Goal: Task Accomplishment & Management: Complete application form

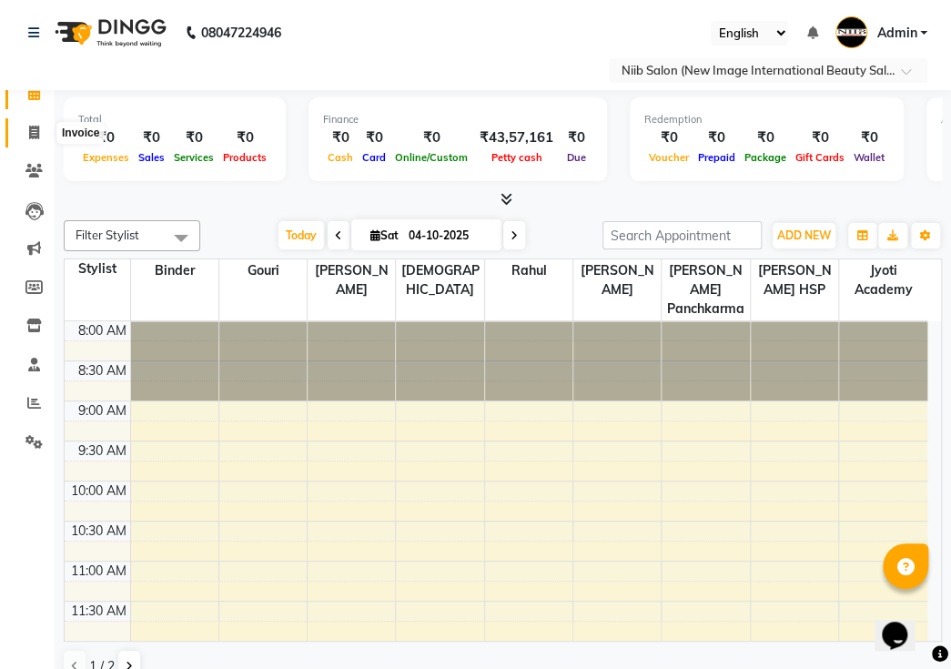
click at [36, 136] on icon at bounding box center [34, 133] width 10 height 14
select select "5739"
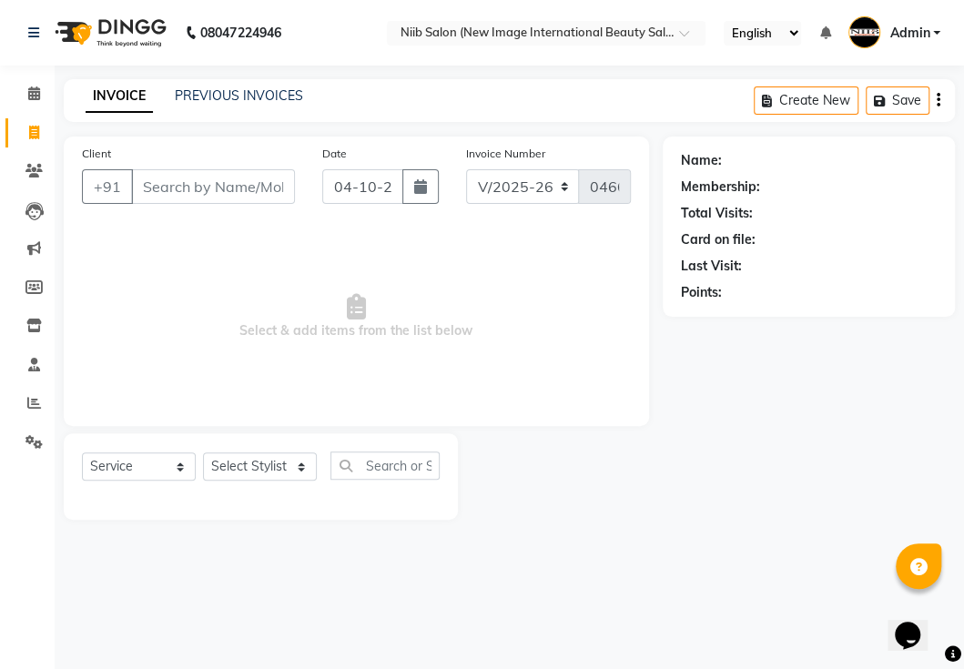
click at [203, 187] on input "Client" at bounding box center [213, 186] width 164 height 35
select select "P"
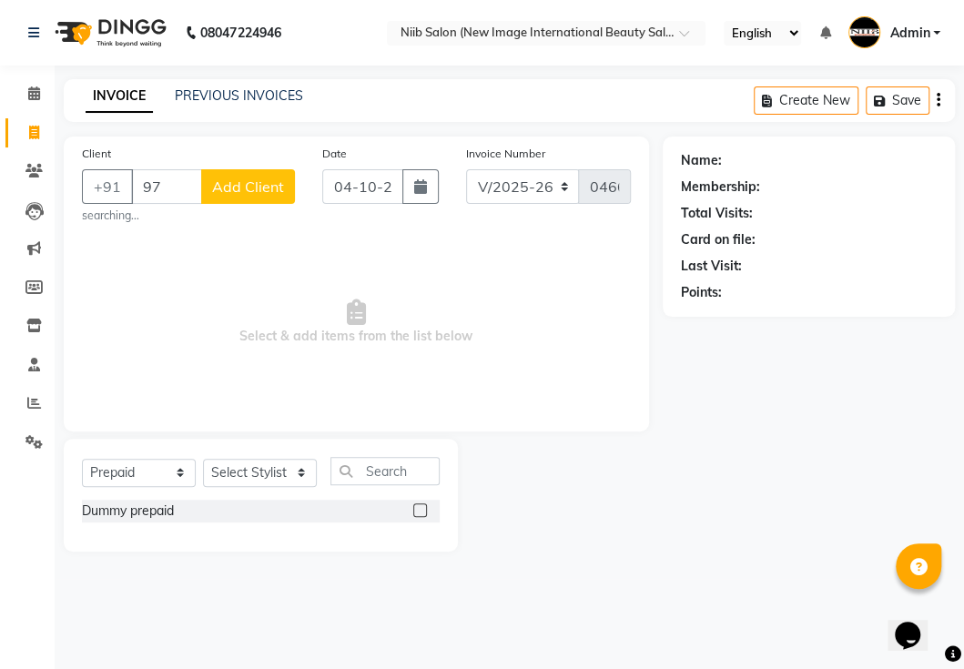
type input "9"
type input "9878013106"
click at [225, 178] on span "Add Client" at bounding box center [248, 187] width 72 height 18
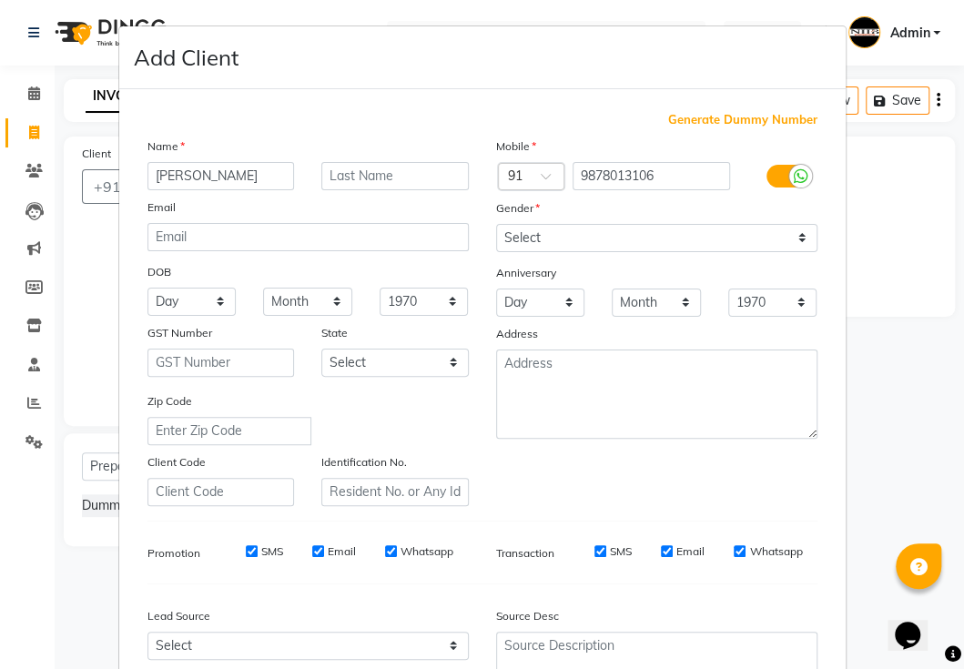
type input "[PERSON_NAME]"
click at [333, 166] on input "text" at bounding box center [394, 176] width 147 height 28
type input "."
click at [514, 236] on select "Select [DEMOGRAPHIC_DATA] [DEMOGRAPHIC_DATA] Other Prefer Not To Say" at bounding box center [656, 238] width 321 height 28
select select "[DEMOGRAPHIC_DATA]"
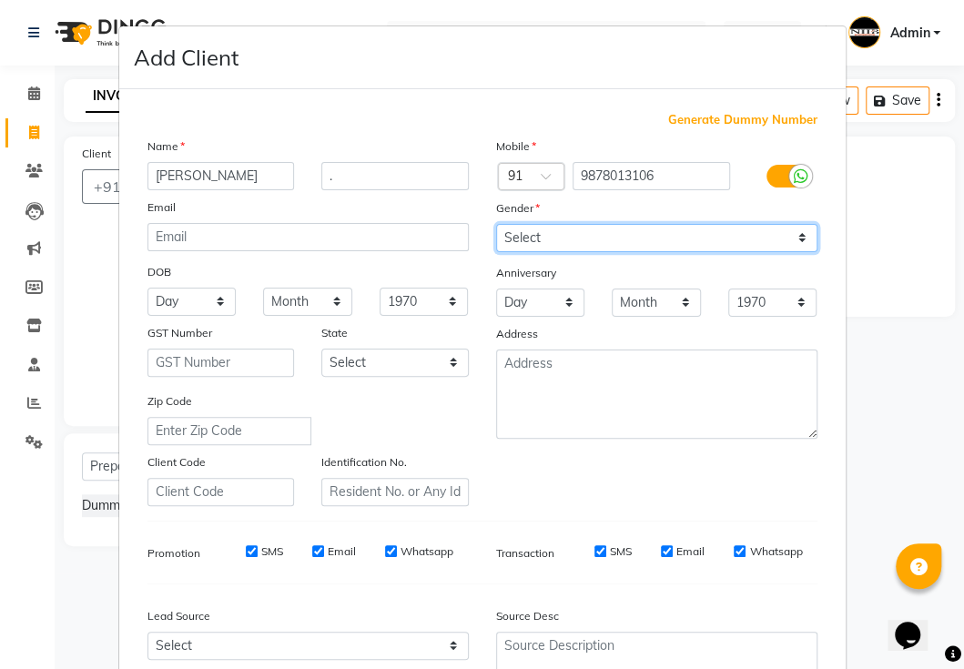
click at [496, 224] on select "Select [DEMOGRAPHIC_DATA] [DEMOGRAPHIC_DATA] Other Prefer Not To Say" at bounding box center [656, 238] width 321 height 28
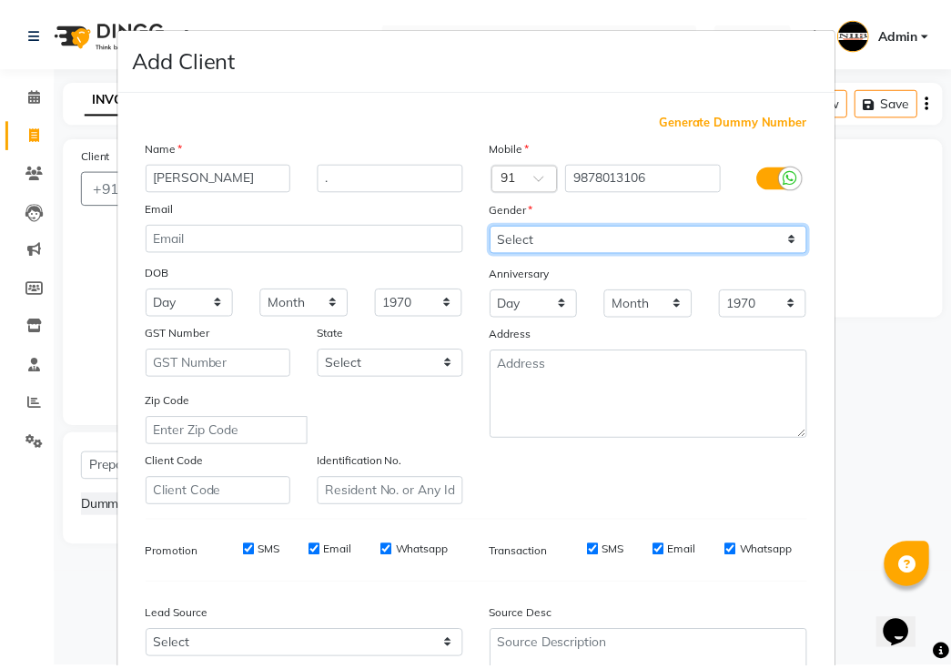
scroll to position [173, 0]
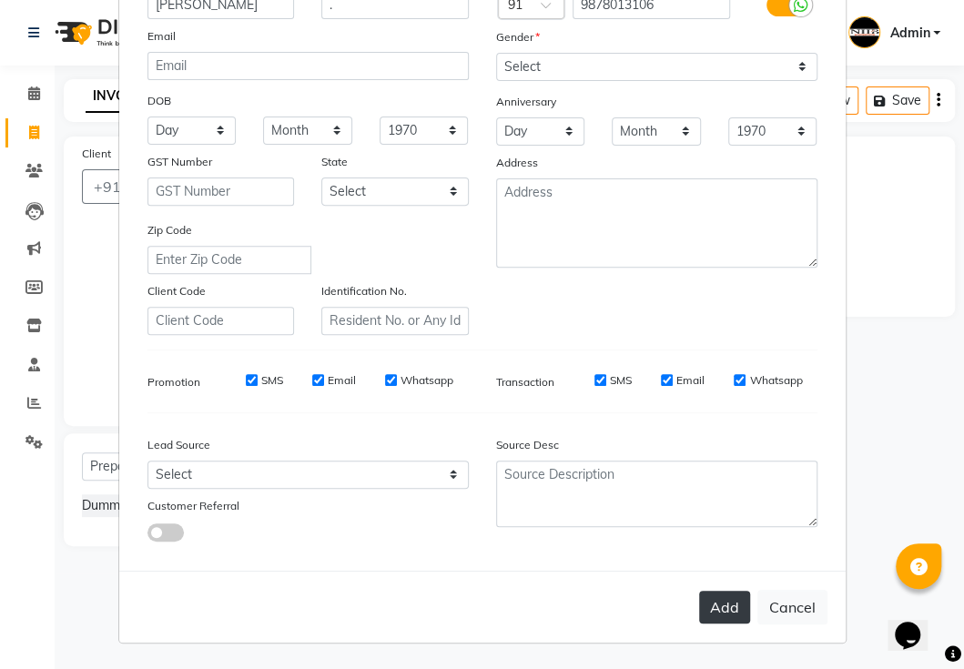
click at [707, 604] on button "Add" at bounding box center [724, 607] width 51 height 33
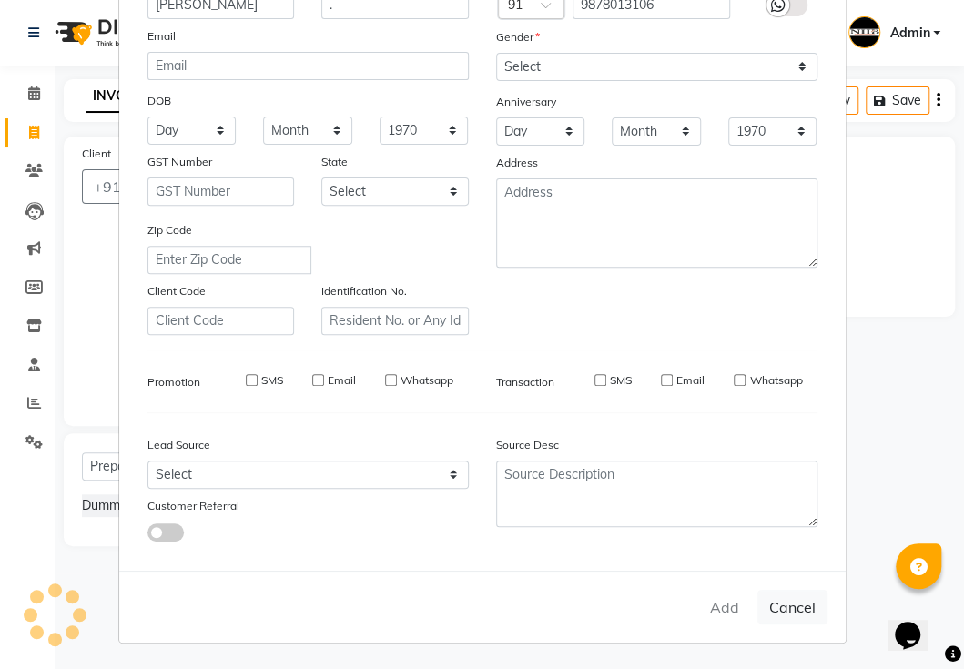
select select
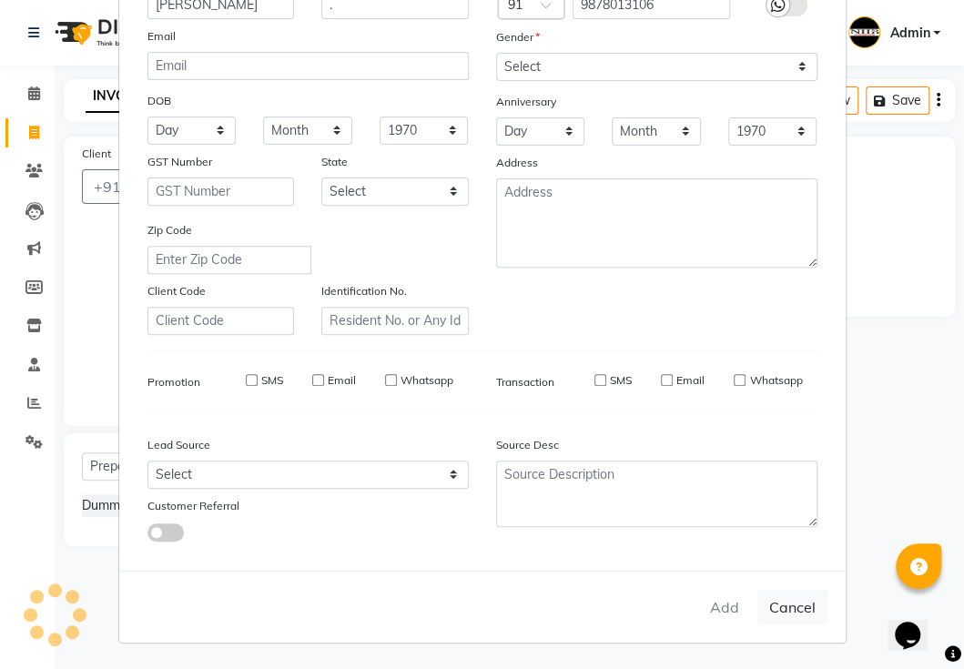
select select
checkbox input "false"
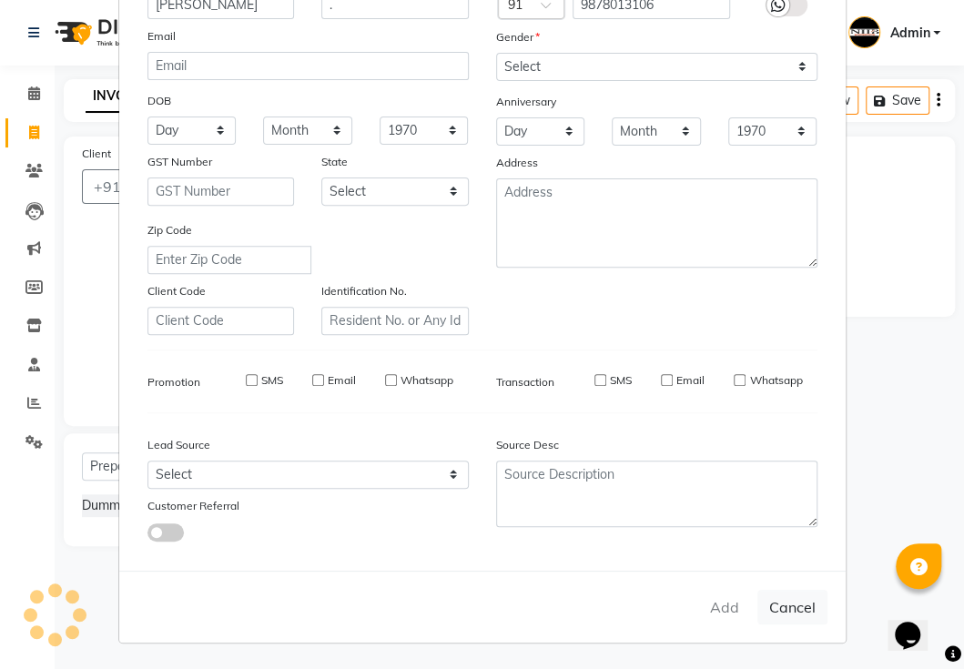
checkbox input "false"
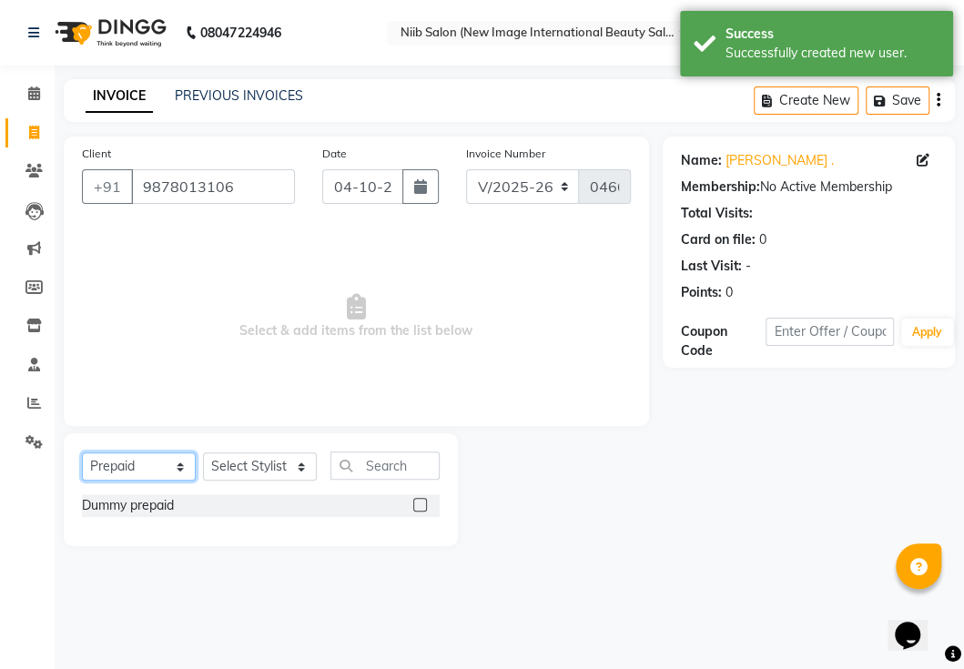
click at [172, 470] on select "Select Service Product Membership Package Voucher Prepaid Gift Card" at bounding box center [139, 467] width 114 height 28
select select "service"
click at [82, 453] on select "Select Service Product Membership Package Voucher Prepaid Gift Card" at bounding box center [139, 467] width 114 height 28
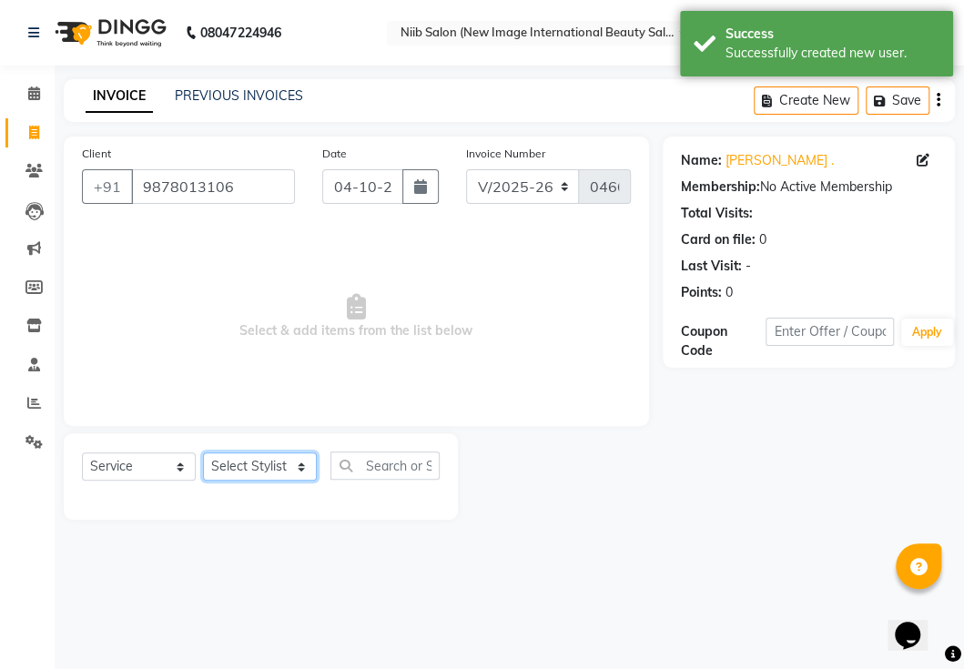
click at [269, 467] on select "Select Stylist [PERSON_NAME] HSP [PERSON_NAME] Jyoti academy [PERSON_NAME] panc…" at bounding box center [260, 467] width 114 height 28
select select "59948"
click at [203, 453] on select "Select Stylist [PERSON_NAME] HSP [PERSON_NAME] Jyoti academy [PERSON_NAME] panc…" at bounding box center [260, 467] width 114 height 28
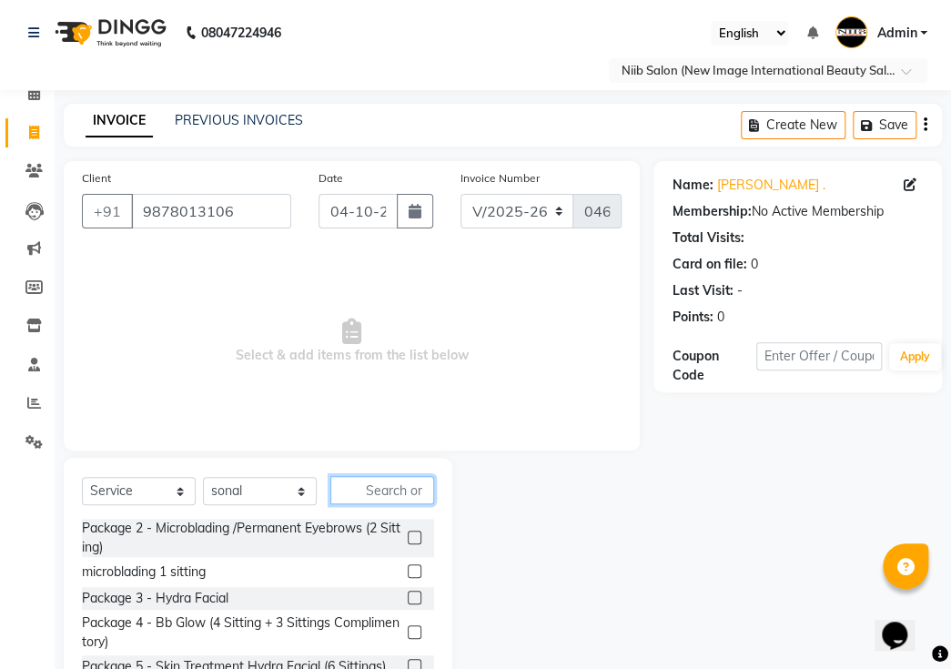
click at [362, 476] on input "text" at bounding box center [383, 490] width 104 height 28
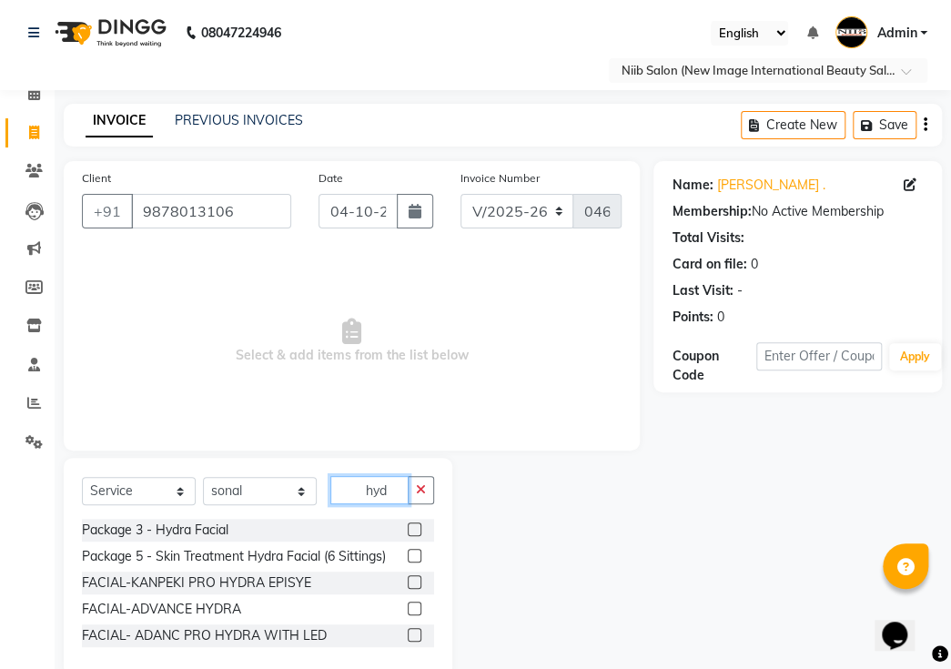
type input "hyd"
click at [410, 575] on label at bounding box center [415, 582] width 14 height 14
click at [410, 577] on input "checkbox" at bounding box center [414, 583] width 12 height 12
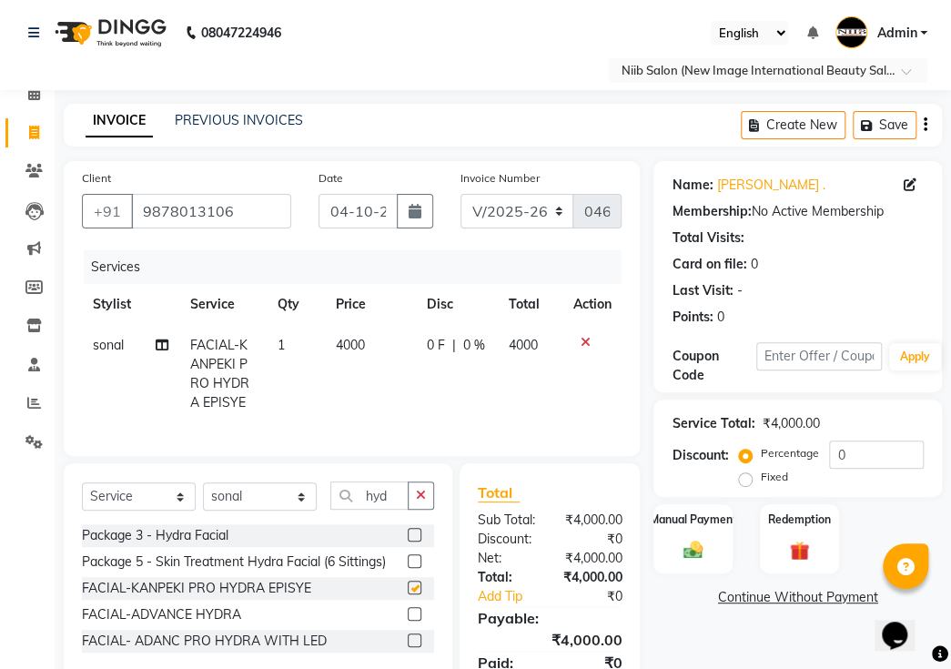
checkbox input "false"
click at [250, 483] on select "Select Stylist [PERSON_NAME] HSP [PERSON_NAME] Jyoti academy [PERSON_NAME] panc…" at bounding box center [260, 497] width 114 height 28
select select "64322"
click at [203, 483] on select "Select Stylist [PERSON_NAME] HSP [PERSON_NAME] Jyoti academy [PERSON_NAME] panc…" at bounding box center [260, 497] width 114 height 28
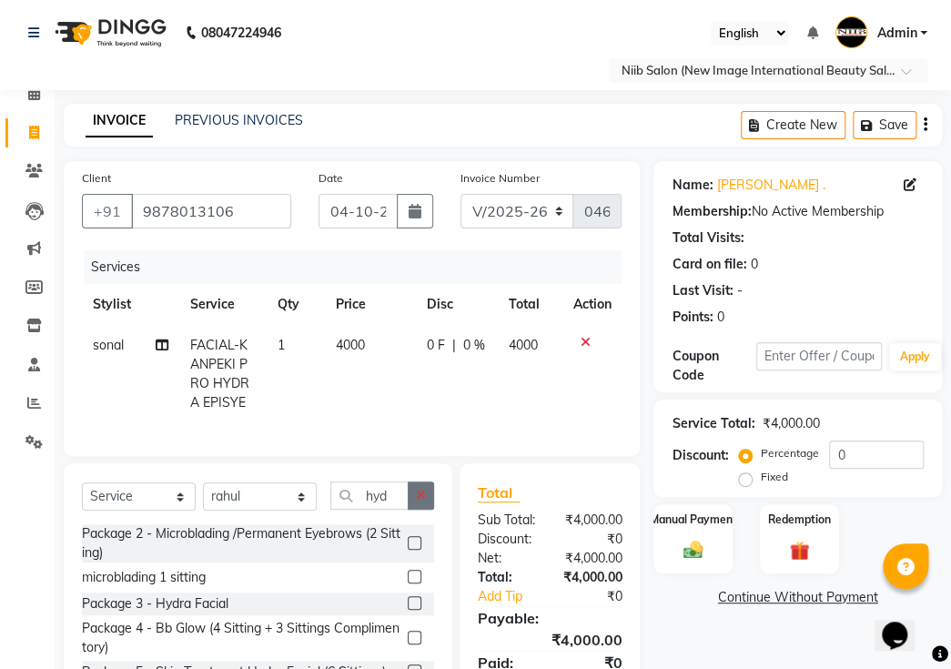
click at [423, 489] on icon "button" at bounding box center [421, 495] width 10 height 13
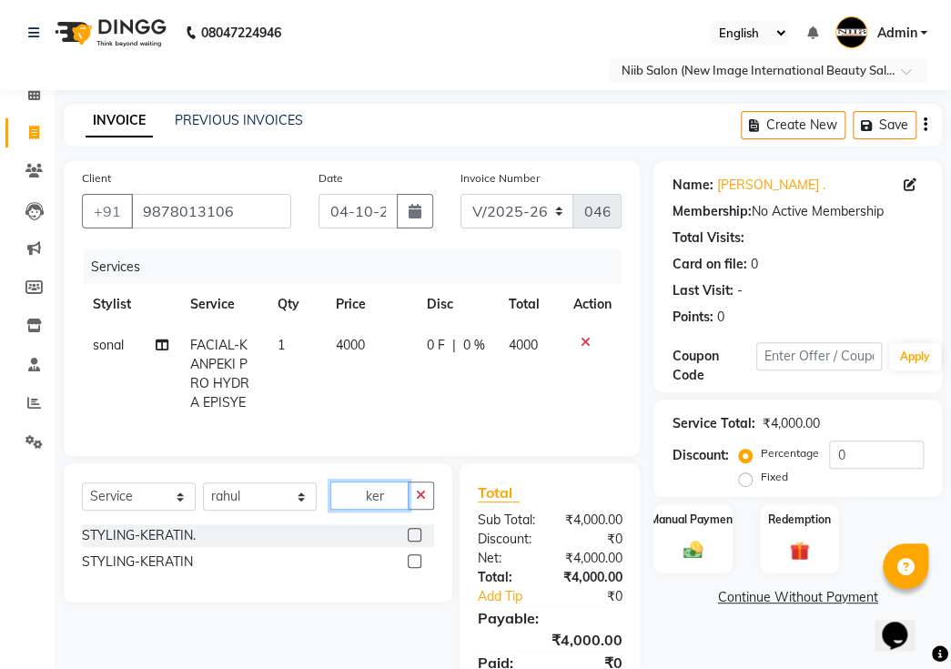
type input "ker"
click at [412, 554] on label at bounding box center [415, 561] width 14 height 14
click at [412, 556] on input "checkbox" at bounding box center [414, 562] width 12 height 12
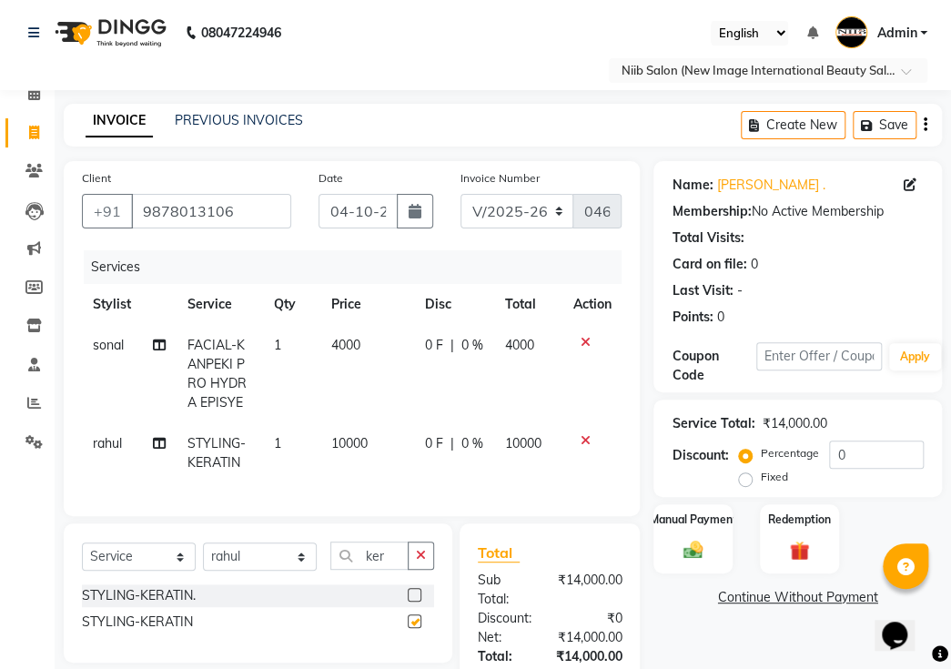
checkbox input "false"
click at [305, 555] on select "Select Stylist [PERSON_NAME] HSP [PERSON_NAME] Jyoti academy [PERSON_NAME] panc…" at bounding box center [260, 557] width 114 height 28
click at [419, 549] on icon "button" at bounding box center [421, 555] width 10 height 13
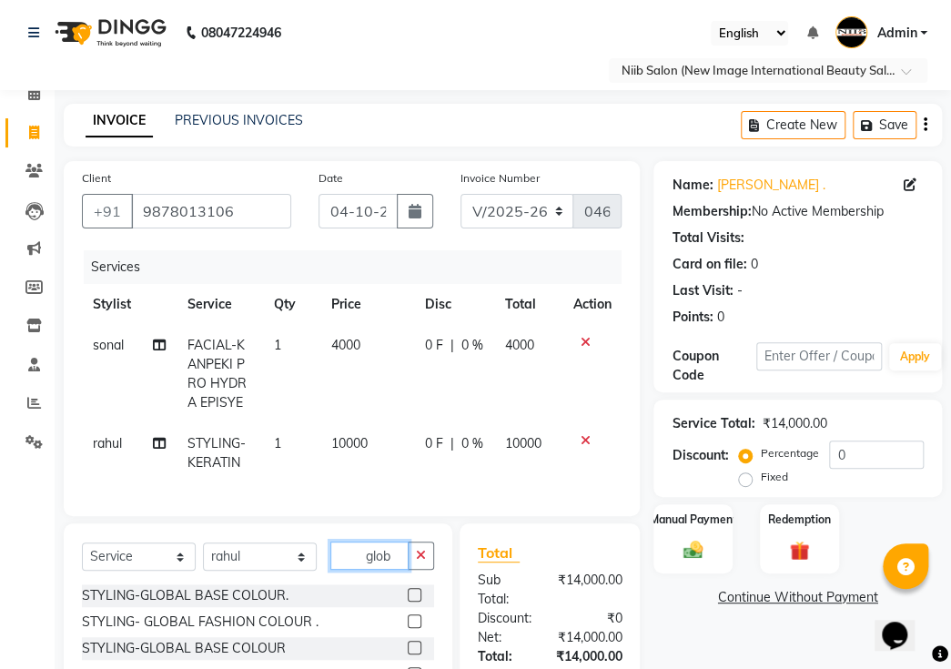
type input "glob"
click at [414, 615] on label at bounding box center [415, 622] width 14 height 14
click at [414, 616] on input "checkbox" at bounding box center [414, 622] width 12 height 12
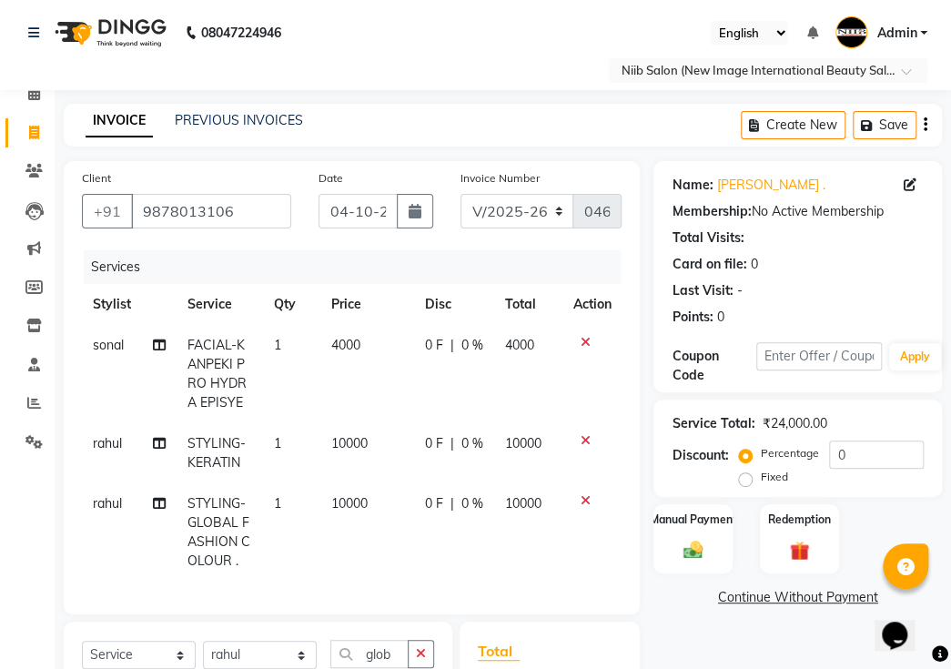
checkbox input "false"
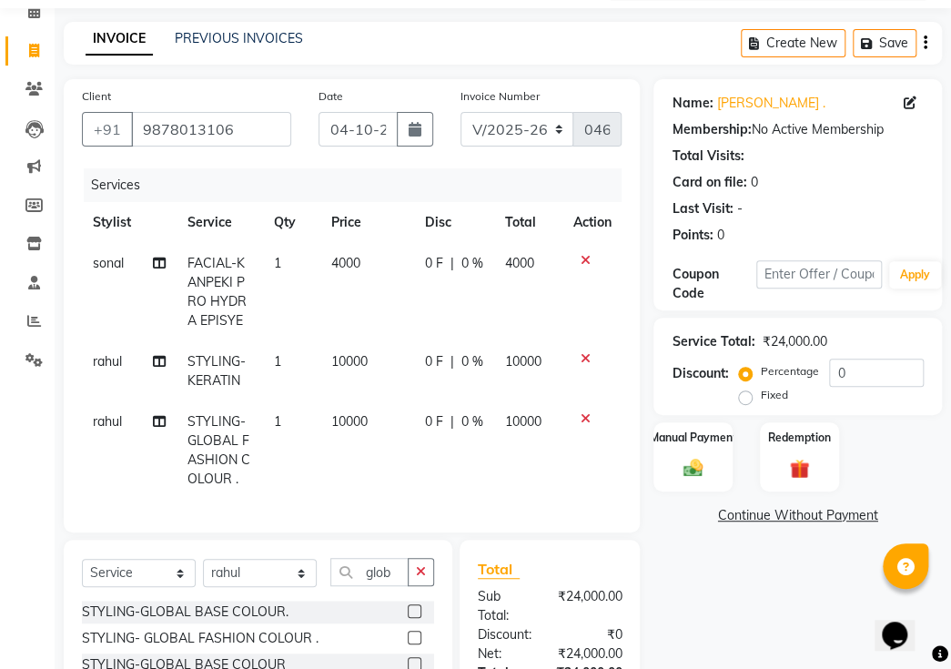
scroll to position [248, 0]
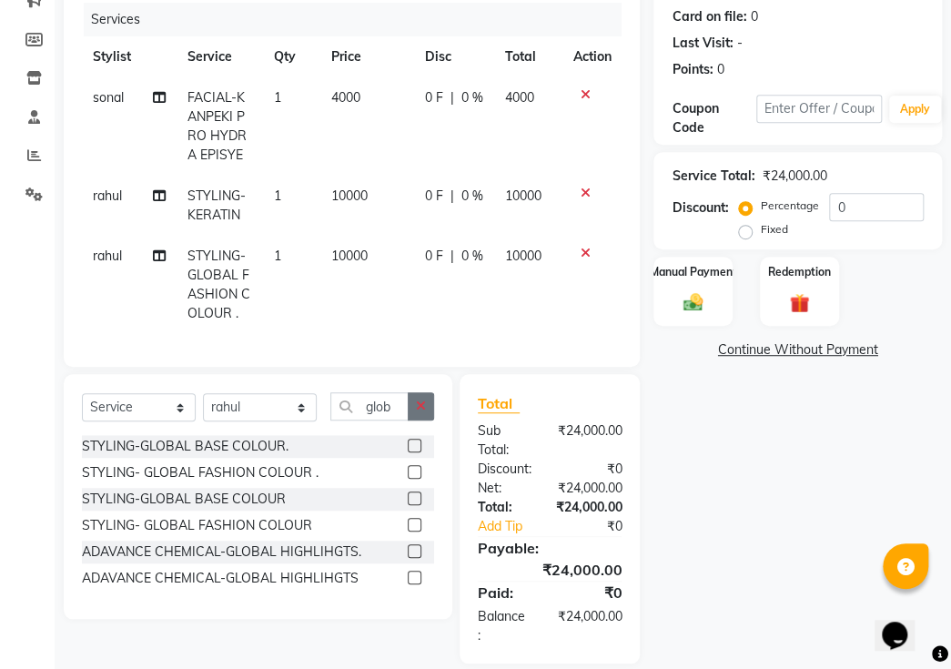
click at [422, 400] on icon "button" at bounding box center [421, 406] width 10 height 13
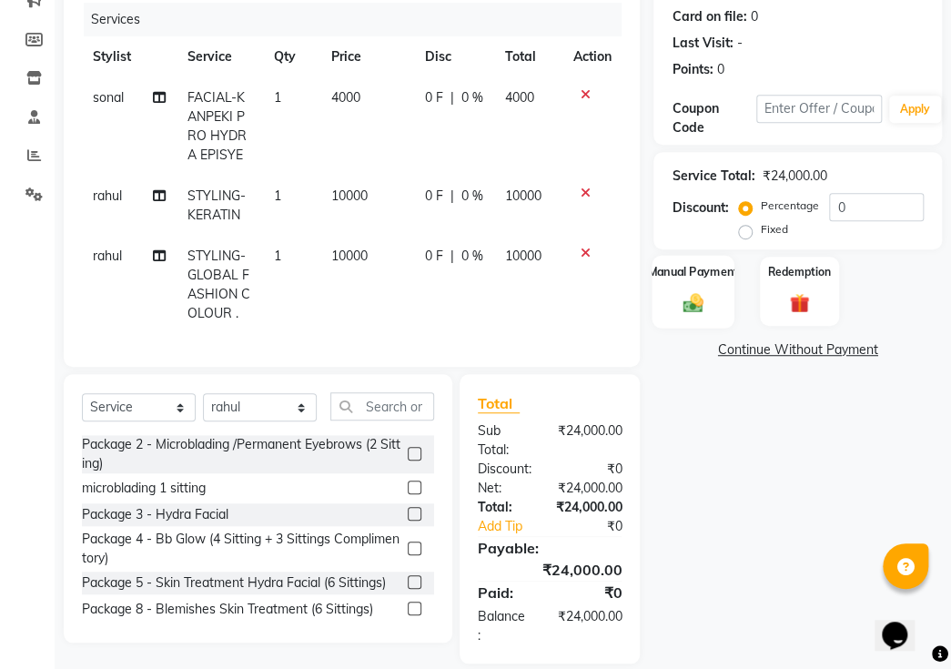
click at [699, 290] on img at bounding box center [692, 302] width 33 height 24
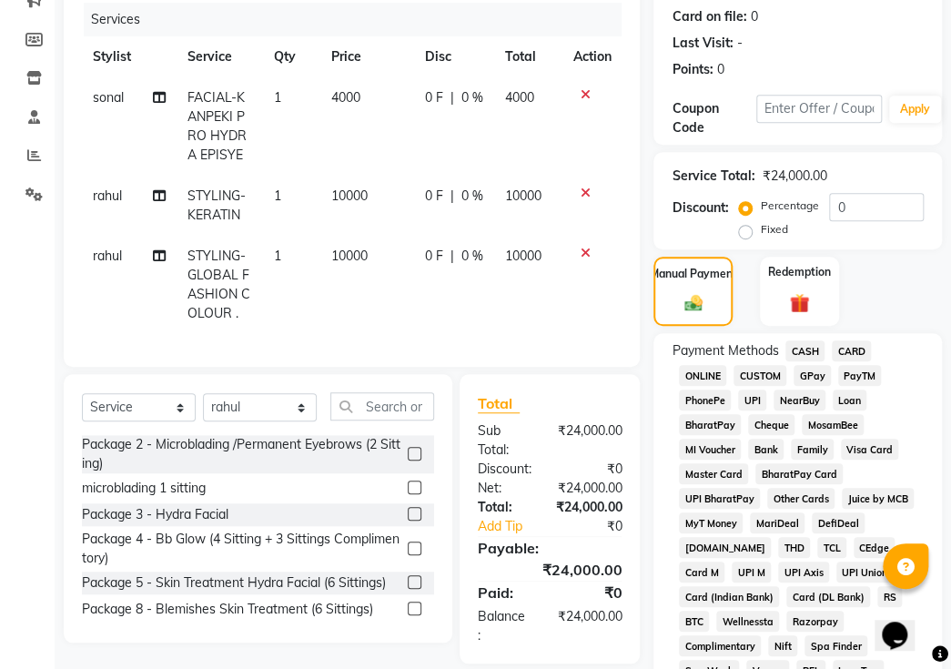
click at [760, 221] on label "Fixed" at bounding box center [773, 229] width 27 height 16
click at [743, 223] on input "Fixed" at bounding box center [749, 229] width 13 height 13
radio input "true"
click at [852, 193] on input "0" at bounding box center [876, 207] width 95 height 28
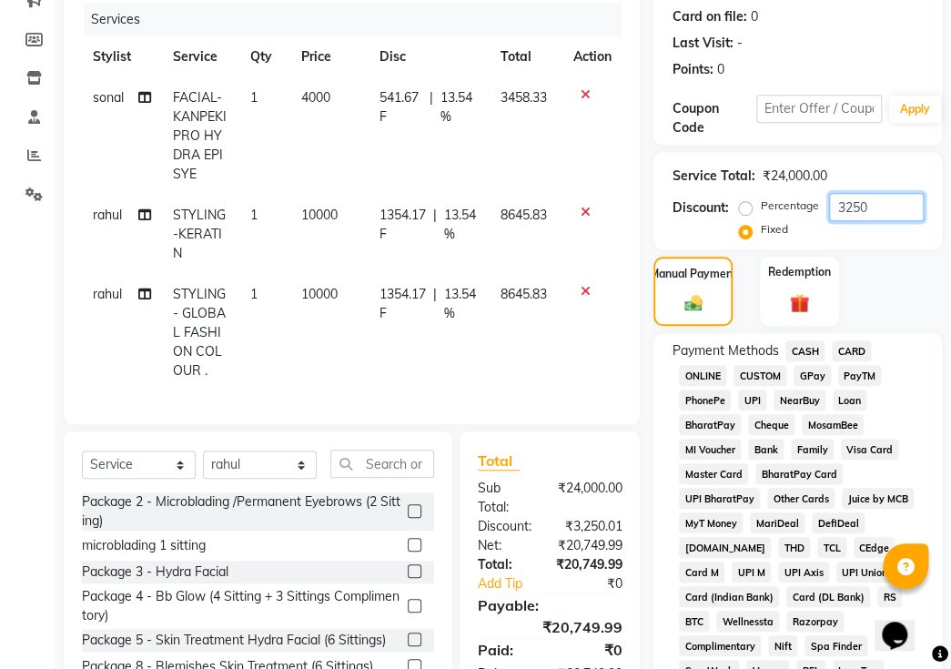
type input "3250"
click at [856, 341] on span "CARD" at bounding box center [851, 351] width 39 height 21
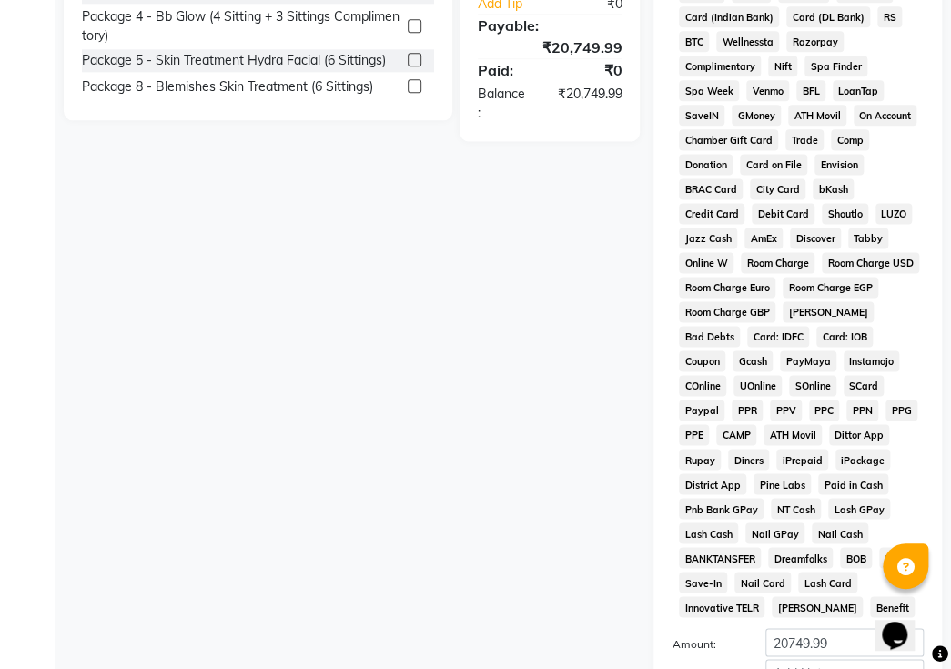
scroll to position [990, 0]
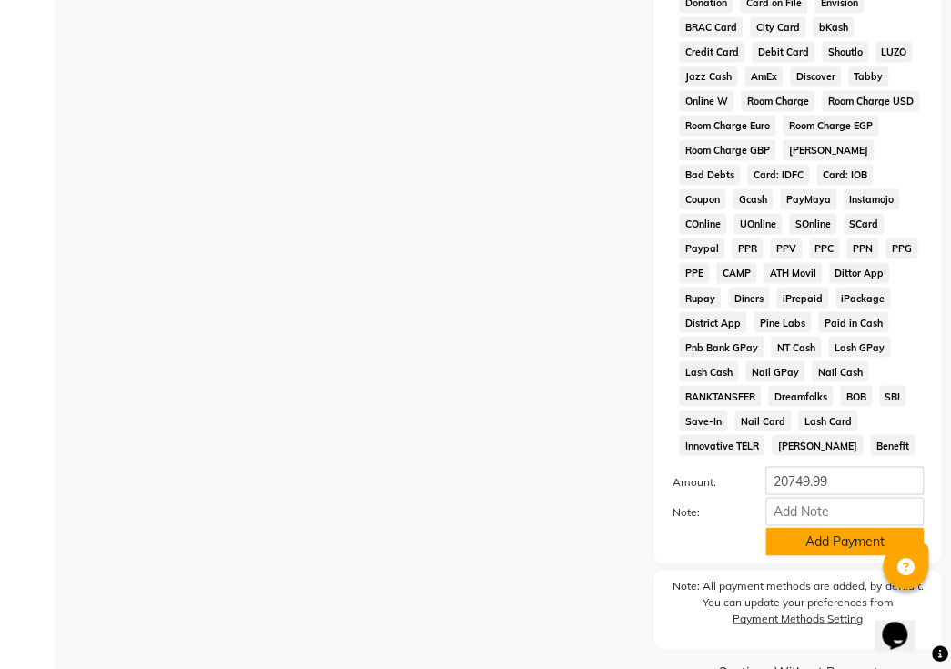
click at [824, 527] on button "Add Payment" at bounding box center [845, 541] width 158 height 28
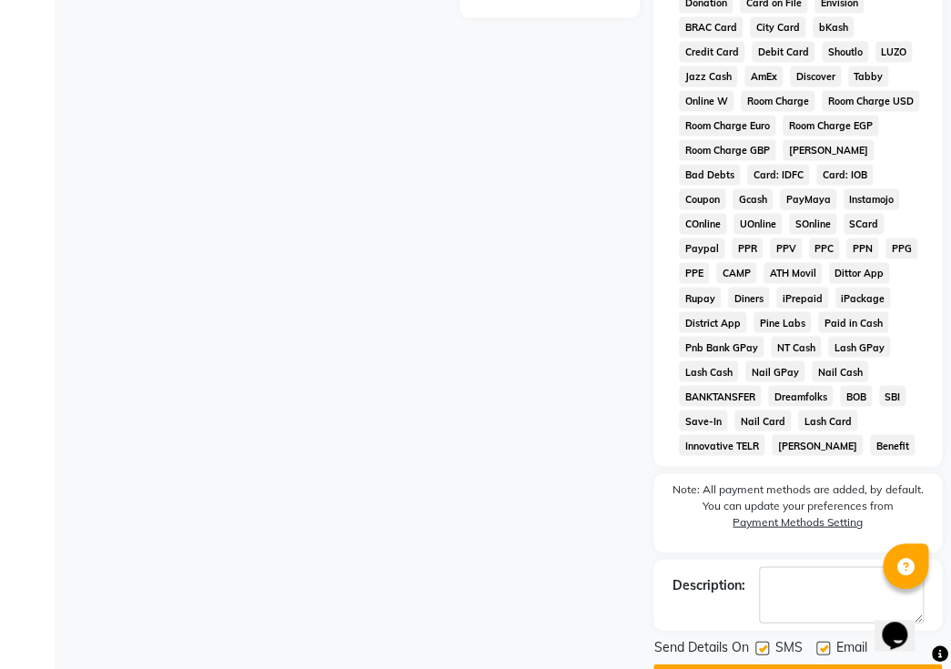
click at [761, 641] on label at bounding box center [763, 648] width 14 height 14
click at [761, 643] on input "checkbox" at bounding box center [762, 649] width 12 height 12
checkbox input "false"
click at [823, 641] on label at bounding box center [824, 648] width 14 height 14
click at [823, 643] on input "checkbox" at bounding box center [823, 649] width 12 height 12
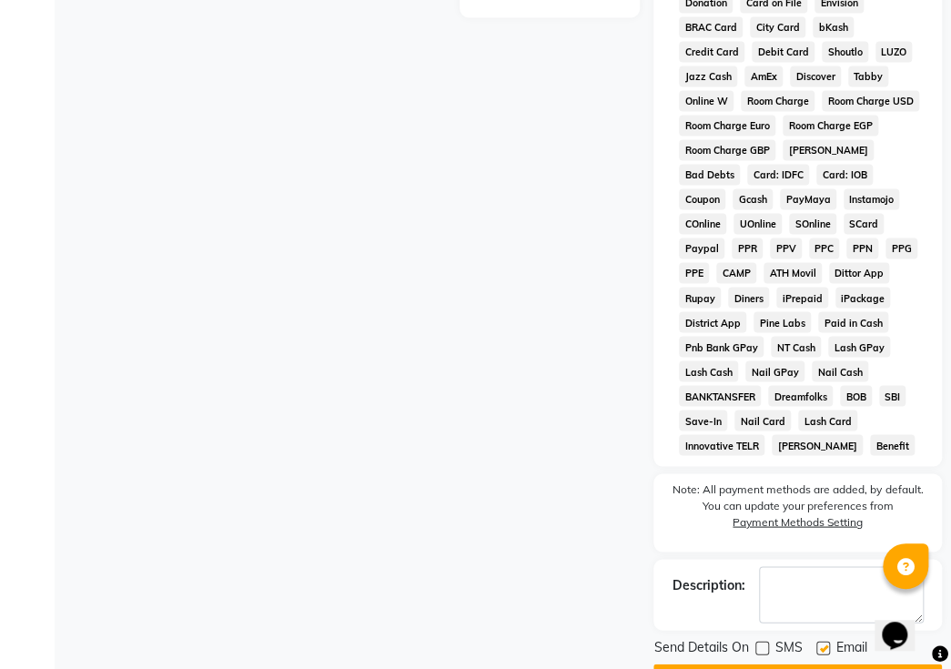
checkbox input "false"
click at [796, 664] on button "Checkout" at bounding box center [798, 678] width 289 height 28
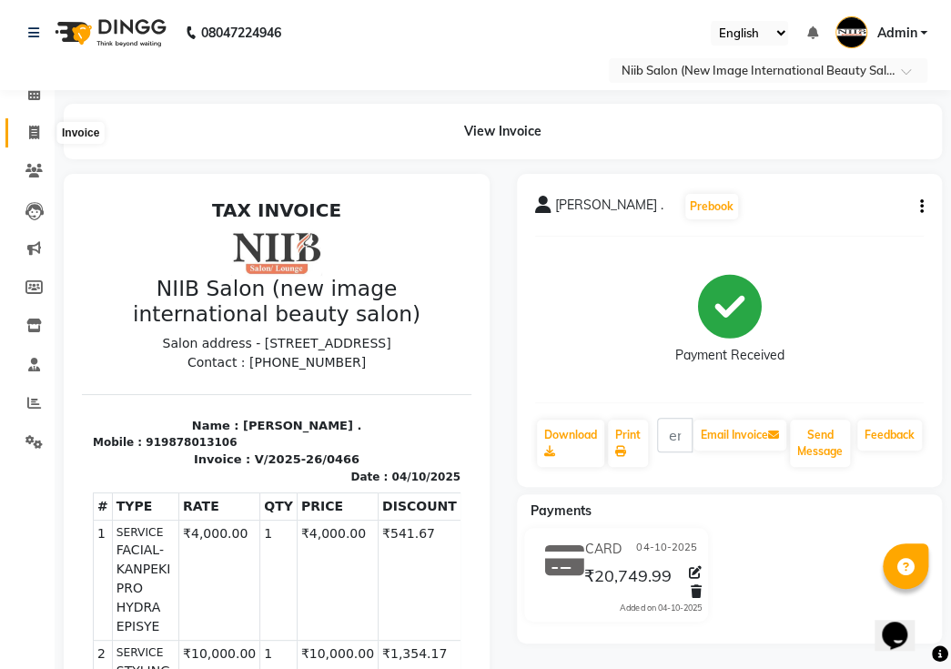
click at [29, 131] on icon at bounding box center [34, 133] width 10 height 14
select select "service"
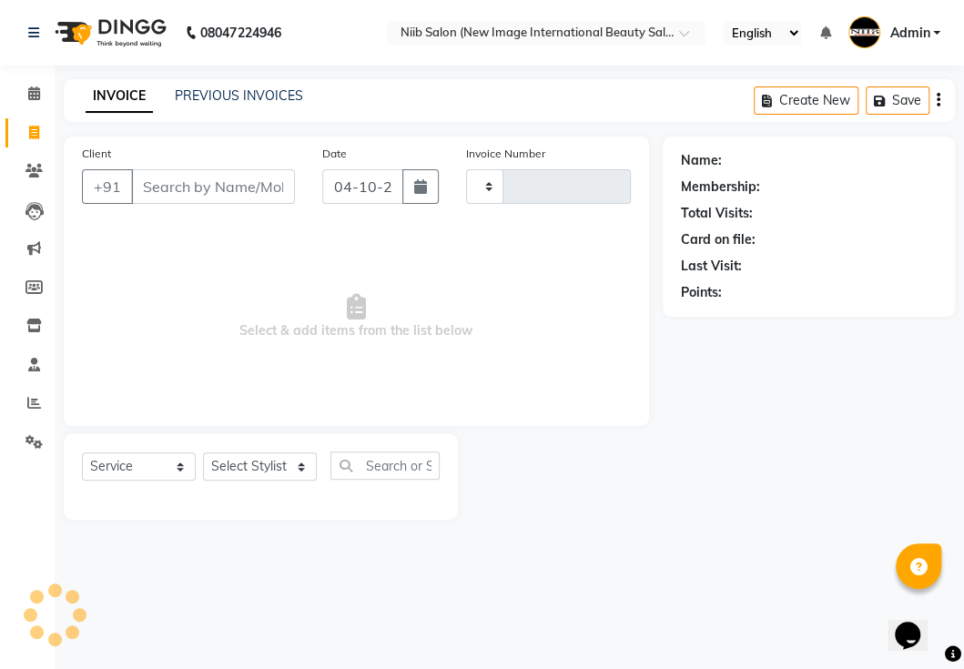
type input "0467"
select select "5739"
select select "P"
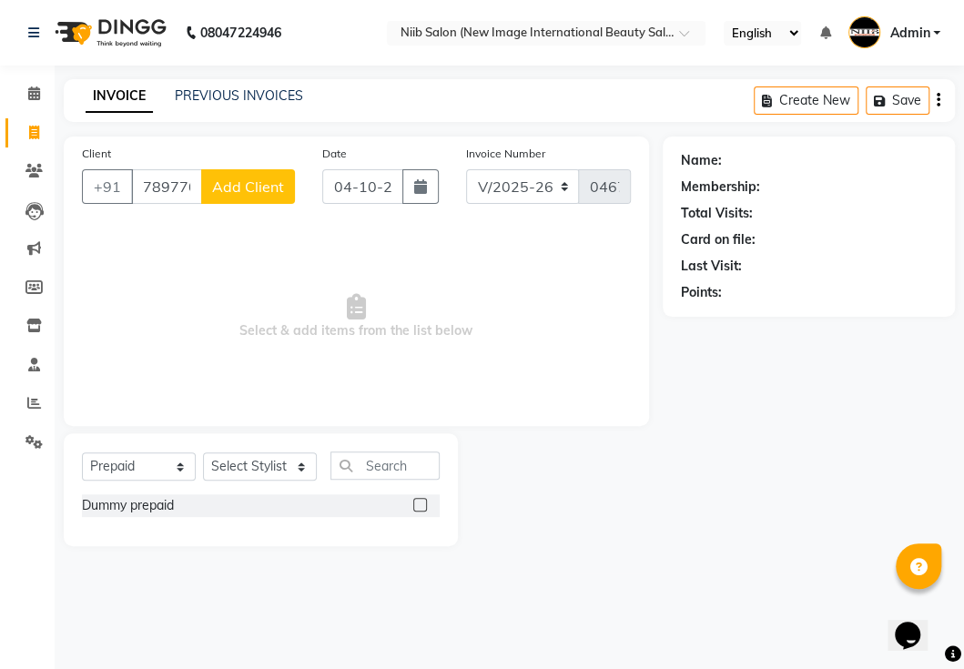
type input "7897705162"
click at [250, 183] on span "Add Client" at bounding box center [248, 187] width 72 height 18
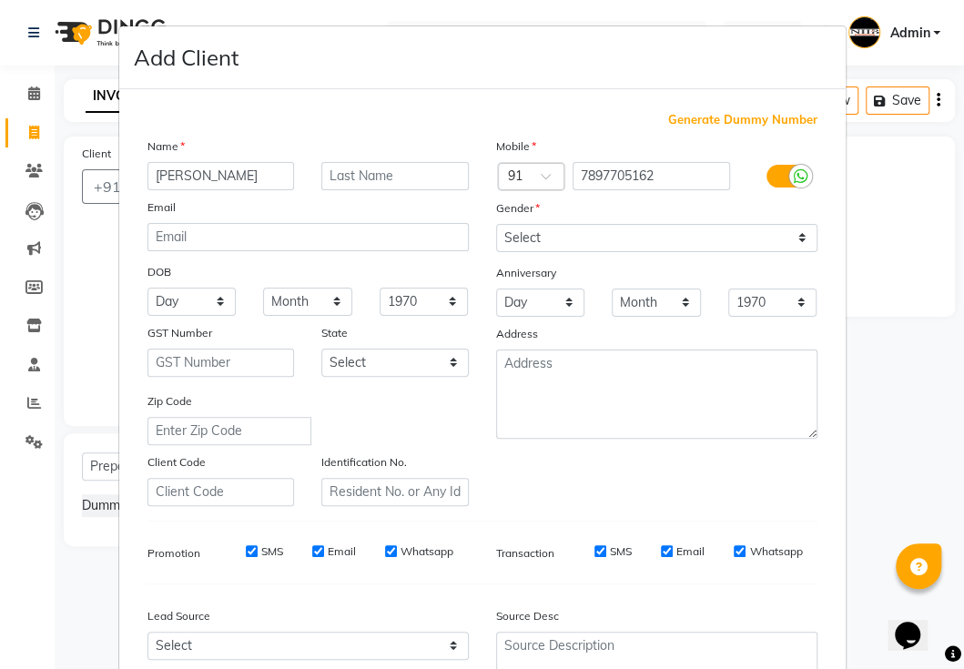
type input "[PERSON_NAME]"
click at [391, 178] on input "text" at bounding box center [394, 176] width 147 height 28
type input "."
click at [597, 244] on select "Select [DEMOGRAPHIC_DATA] [DEMOGRAPHIC_DATA] Other Prefer Not To Say" at bounding box center [656, 238] width 321 height 28
select select "[DEMOGRAPHIC_DATA]"
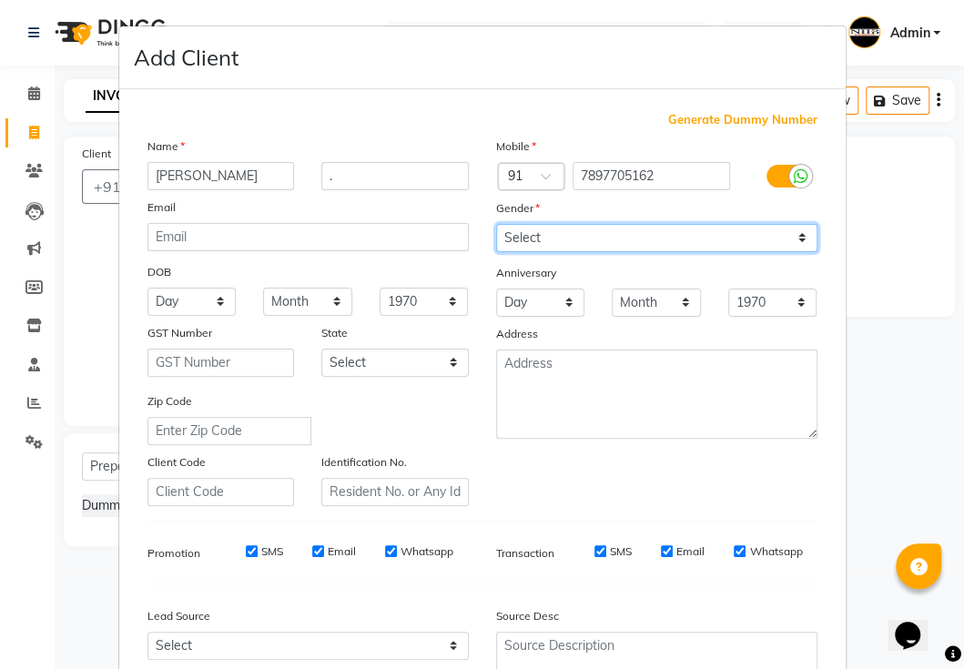
click at [496, 224] on select "Select [DEMOGRAPHIC_DATA] [DEMOGRAPHIC_DATA] Other Prefer Not To Say" at bounding box center [656, 238] width 321 height 28
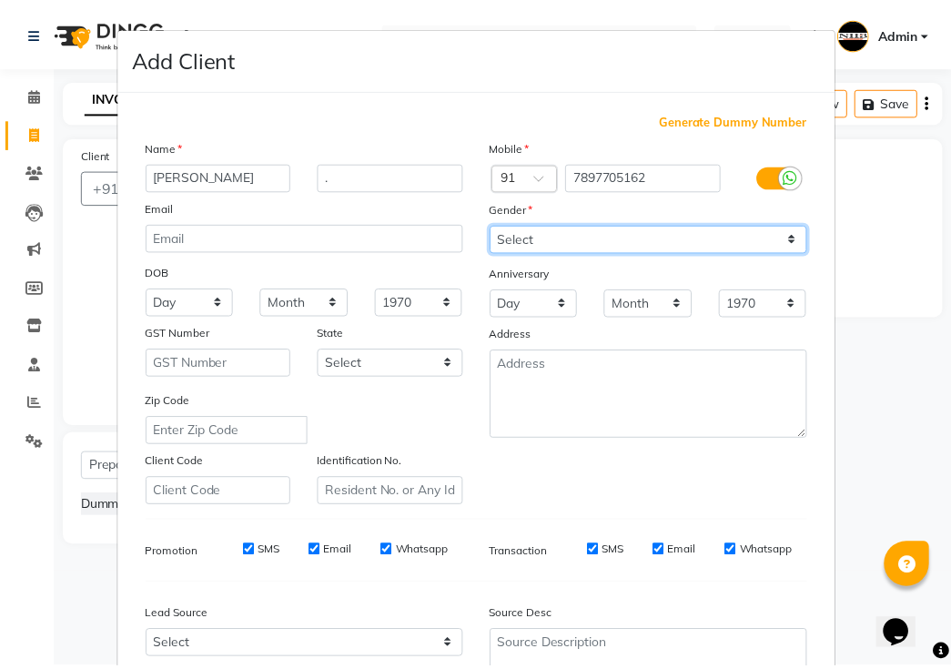
scroll to position [173, 0]
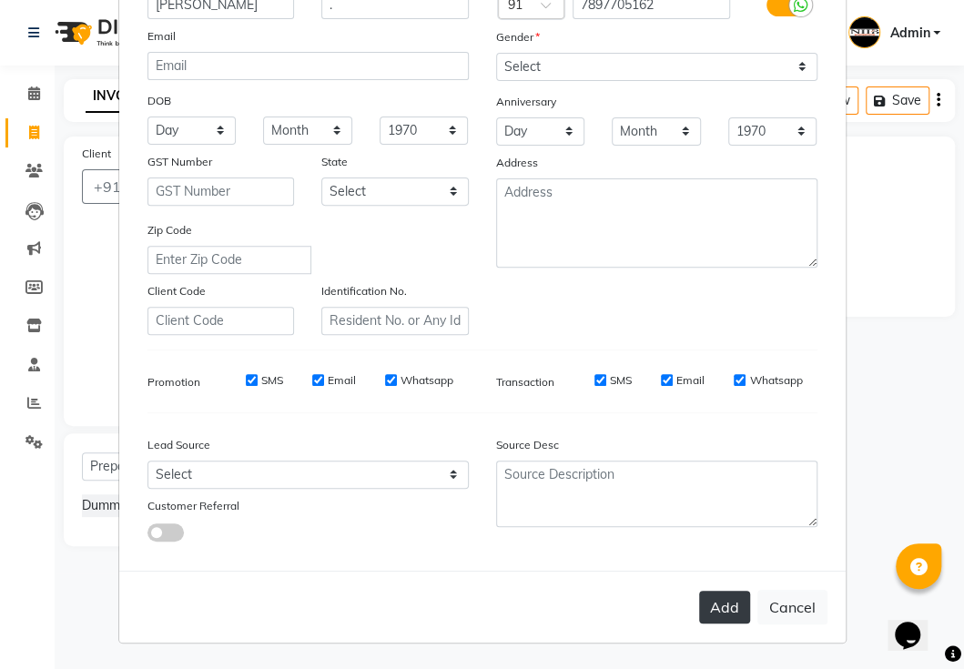
click at [707, 603] on button "Add" at bounding box center [724, 607] width 51 height 33
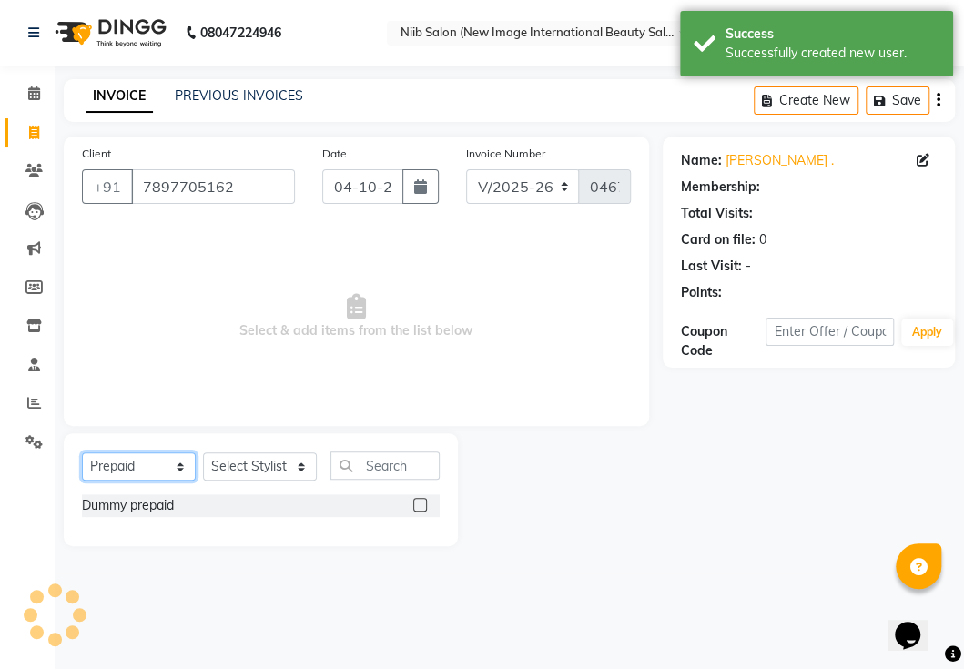
click at [129, 476] on select "Select Service Product Membership Package Voucher Prepaid Gift Card" at bounding box center [139, 467] width 114 height 28
select select "service"
click at [82, 453] on select "Select Service Product Membership Package Voucher Prepaid Gift Card" at bounding box center [139, 467] width 114 height 28
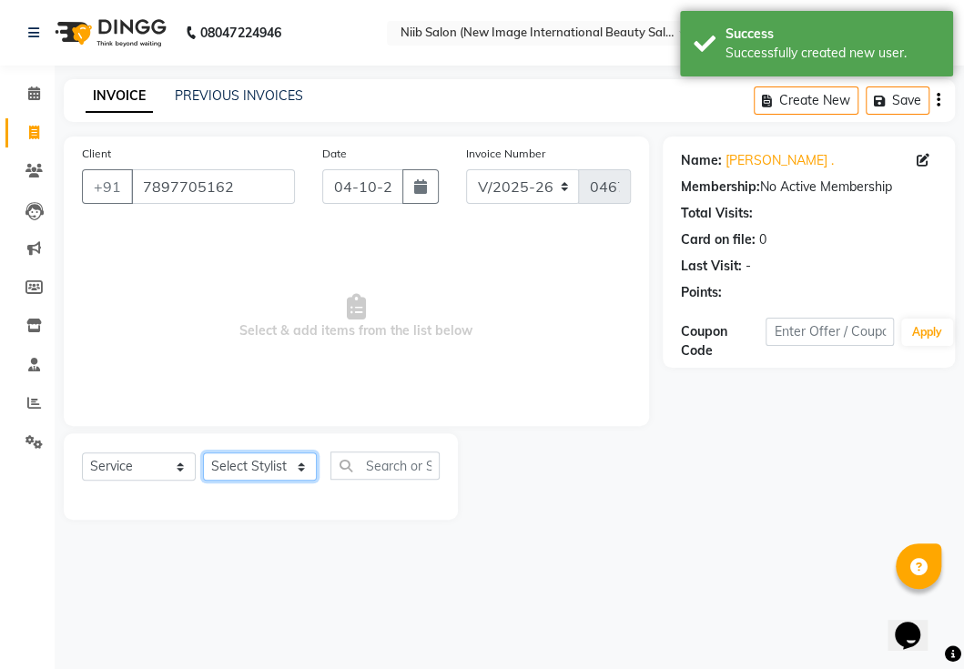
click at [277, 469] on select "Select Stylist [PERSON_NAME] HSP [PERSON_NAME] Jyoti academy [PERSON_NAME] panc…" at bounding box center [260, 467] width 114 height 28
select select "91944"
click at [203, 453] on select "Select Stylist [PERSON_NAME] HSP [PERSON_NAME] Jyoti academy [PERSON_NAME] panc…" at bounding box center [260, 467] width 114 height 28
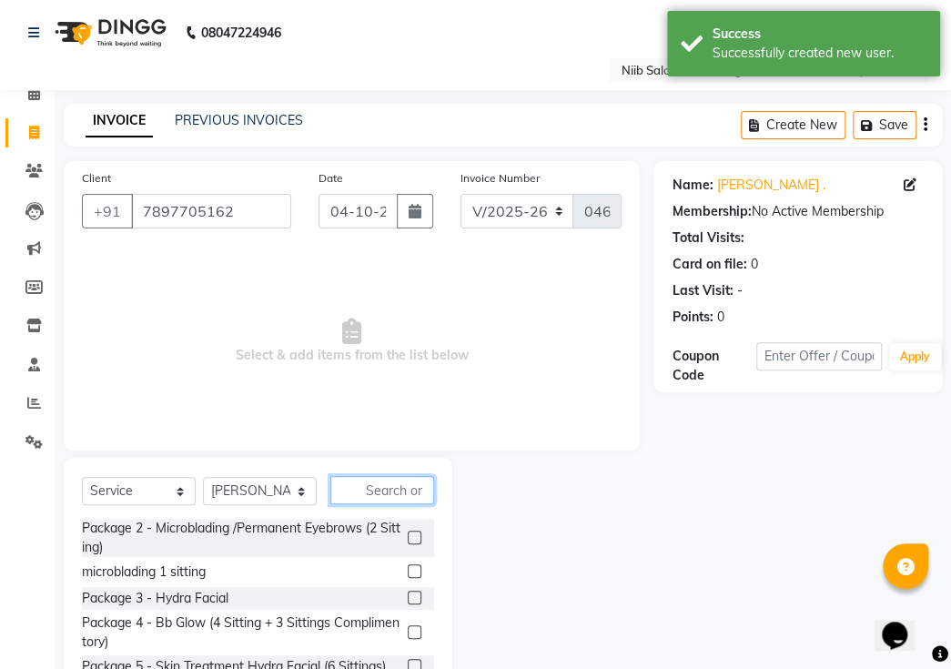
click at [384, 476] on input "text" at bounding box center [383, 490] width 104 height 28
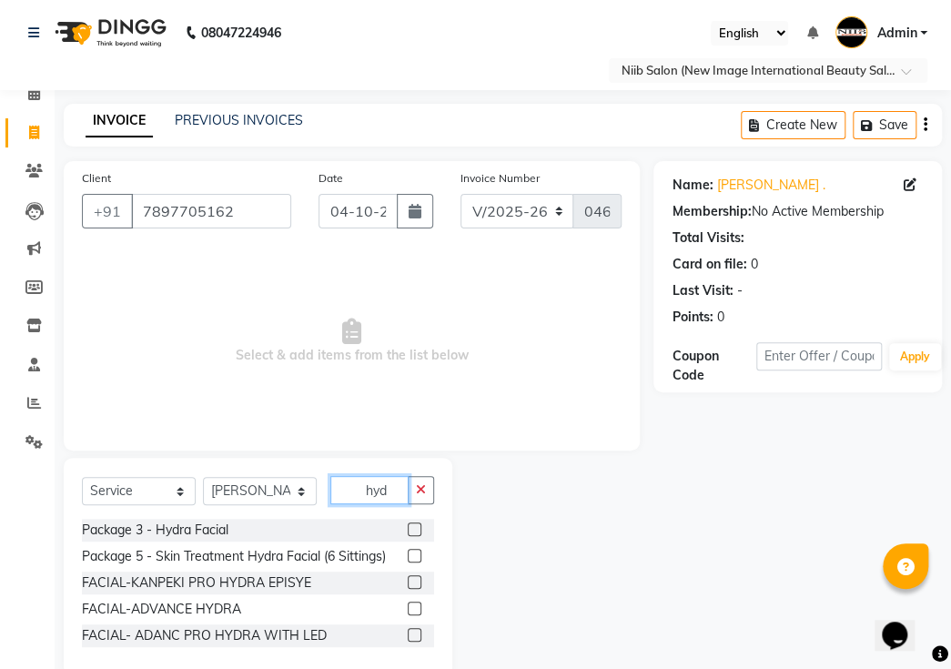
type input "hyd"
click at [412, 575] on label at bounding box center [415, 582] width 14 height 14
click at [412, 577] on input "checkbox" at bounding box center [414, 583] width 12 height 12
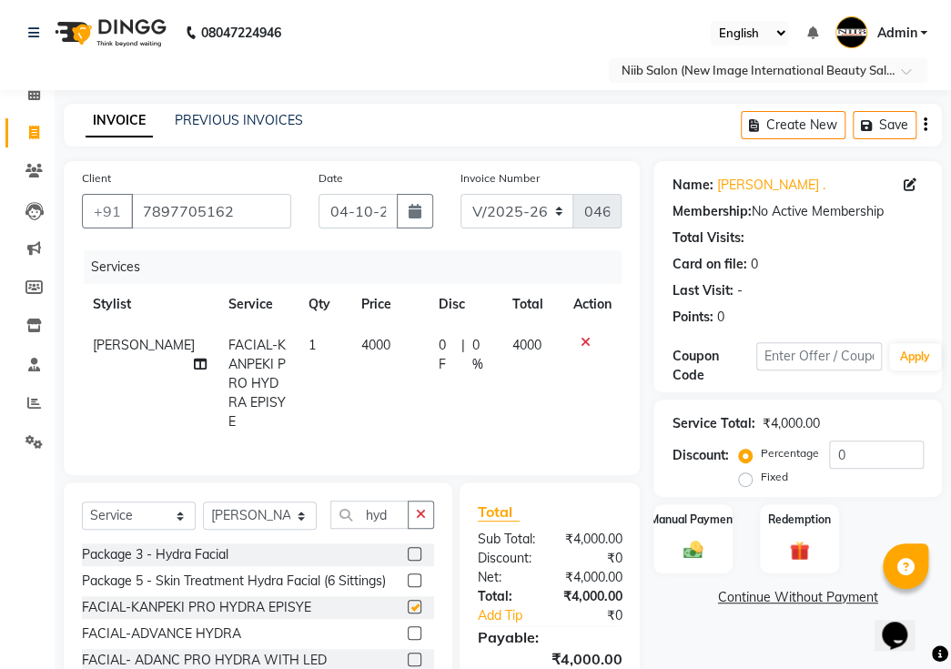
checkbox input "false"
click at [760, 469] on label "Fixed" at bounding box center [773, 477] width 27 height 16
click at [751, 471] on input "Fixed" at bounding box center [749, 477] width 13 height 13
radio input "true"
click at [857, 441] on input "0" at bounding box center [876, 455] width 95 height 28
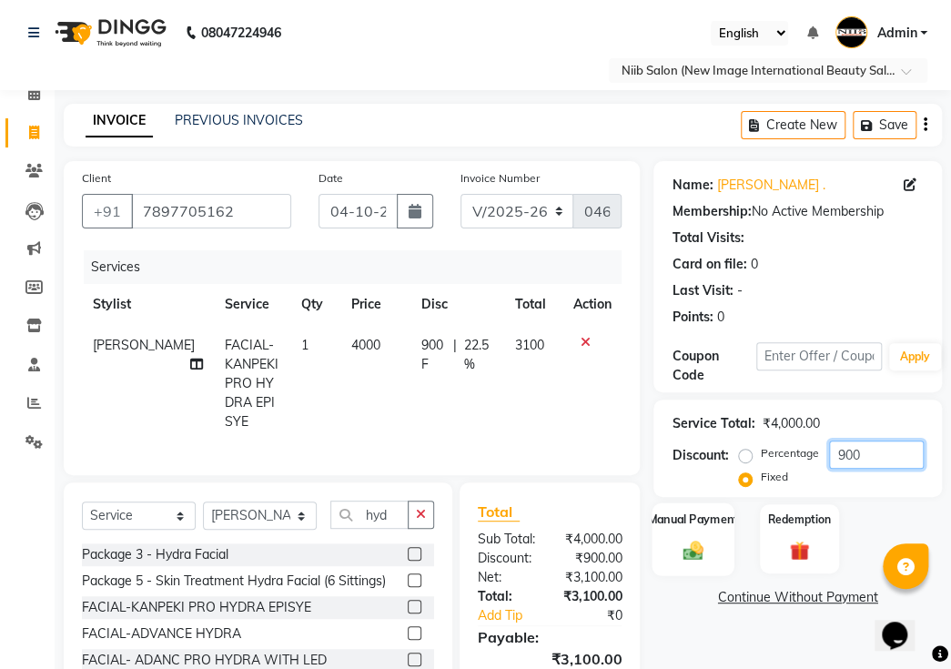
type input "900"
click at [707, 538] on img at bounding box center [692, 550] width 33 height 24
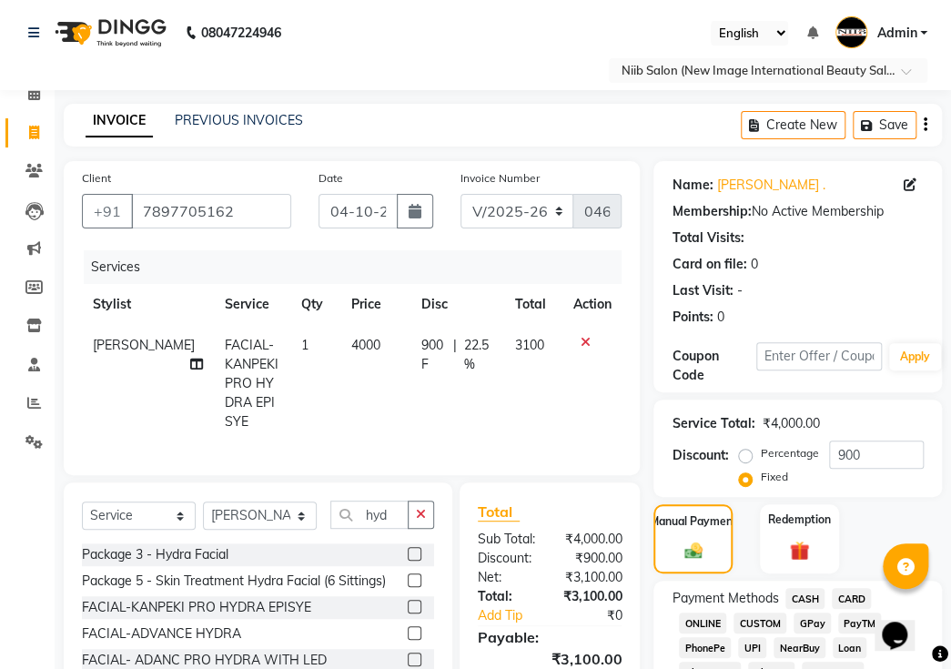
click at [812, 613] on span "GPay" at bounding box center [812, 623] width 37 height 21
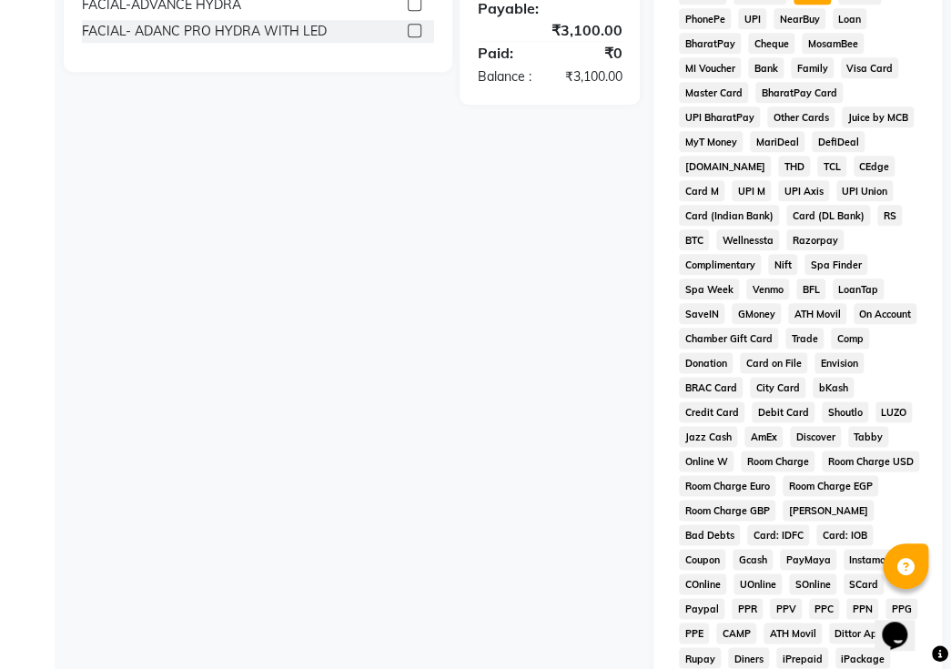
scroll to position [990, 0]
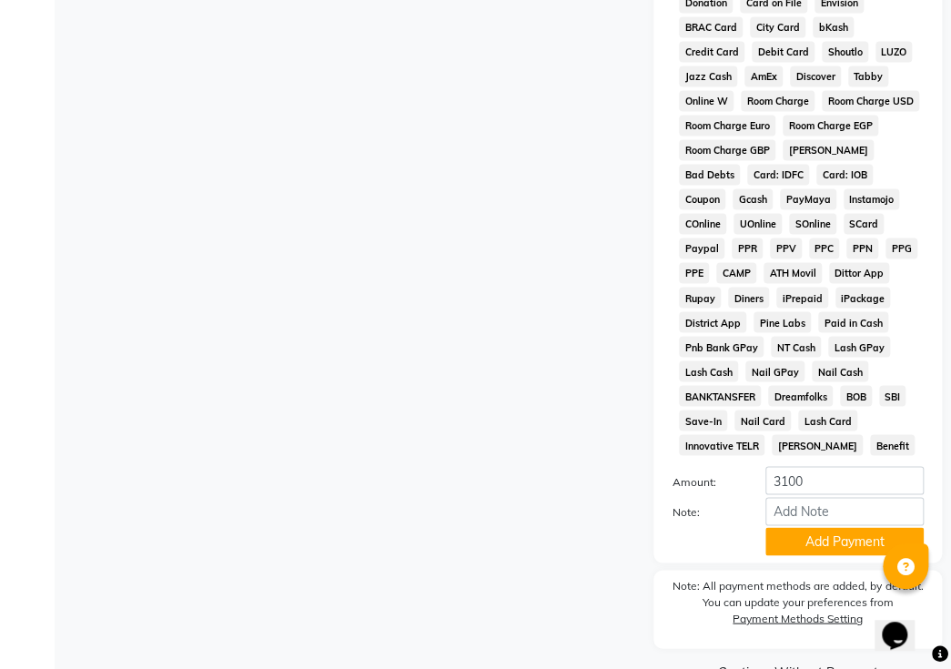
click at [819, 527] on button "Add Payment" at bounding box center [845, 541] width 158 height 28
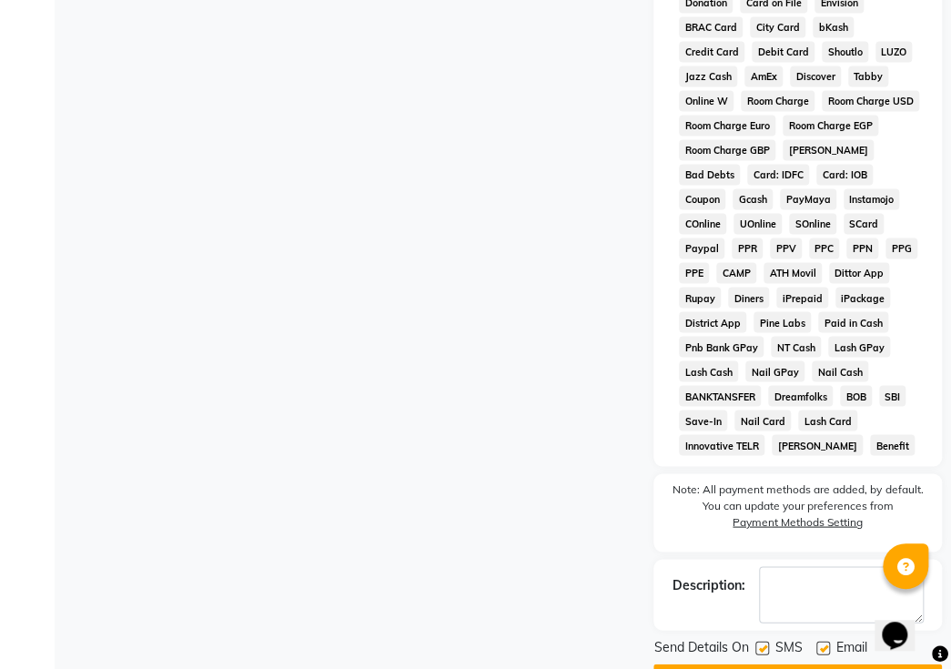
click at [756, 641] on label at bounding box center [763, 648] width 14 height 14
click at [756, 643] on input "checkbox" at bounding box center [762, 649] width 12 height 12
checkbox input "false"
click at [821, 641] on label at bounding box center [824, 648] width 14 height 14
click at [821, 643] on input "checkbox" at bounding box center [823, 649] width 12 height 12
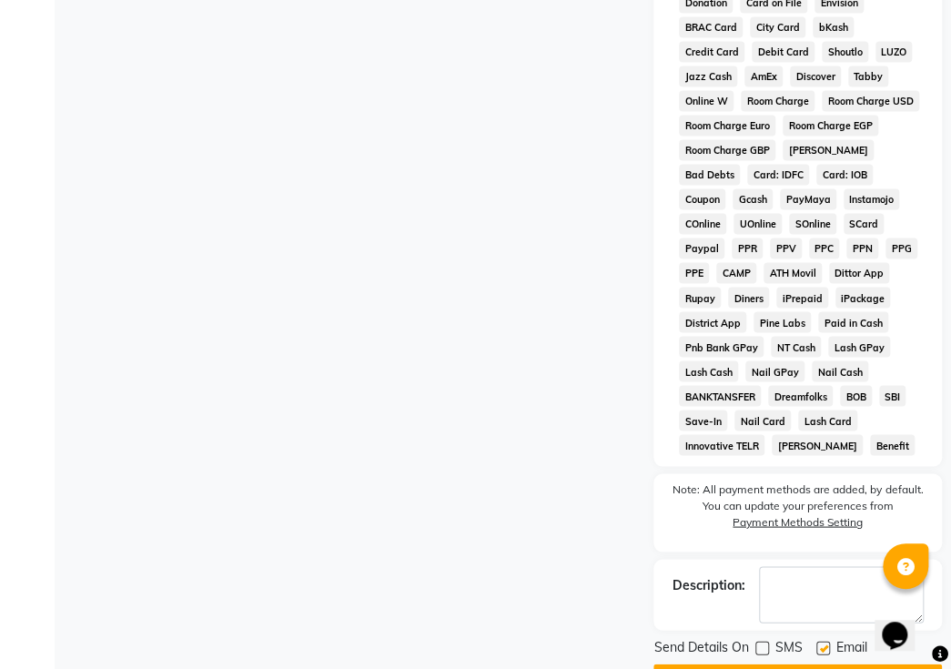
checkbox input "false"
click at [808, 664] on button "Checkout" at bounding box center [798, 678] width 289 height 28
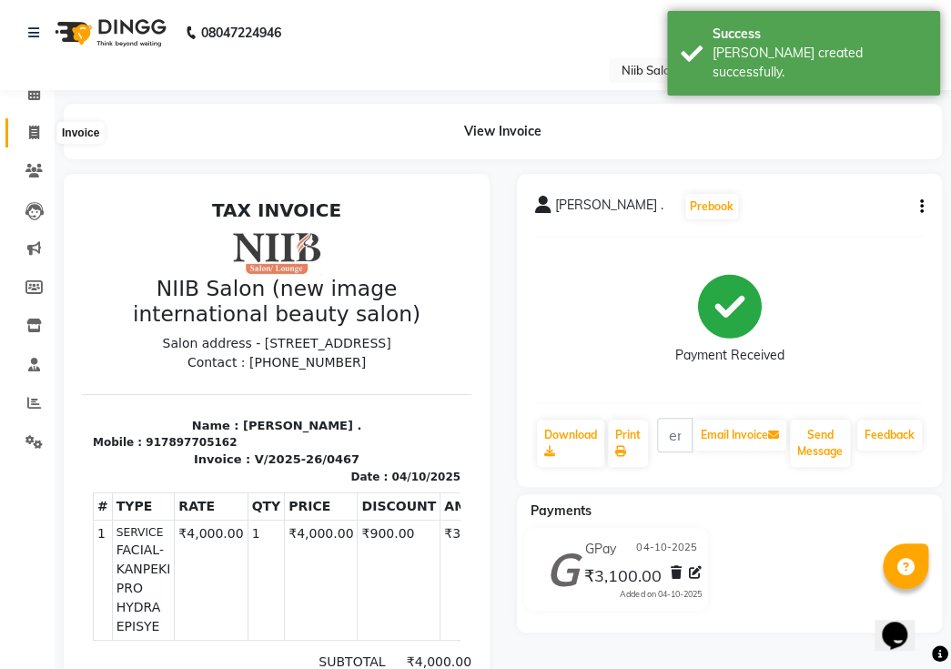
click at [36, 130] on icon at bounding box center [34, 133] width 10 height 14
select select "service"
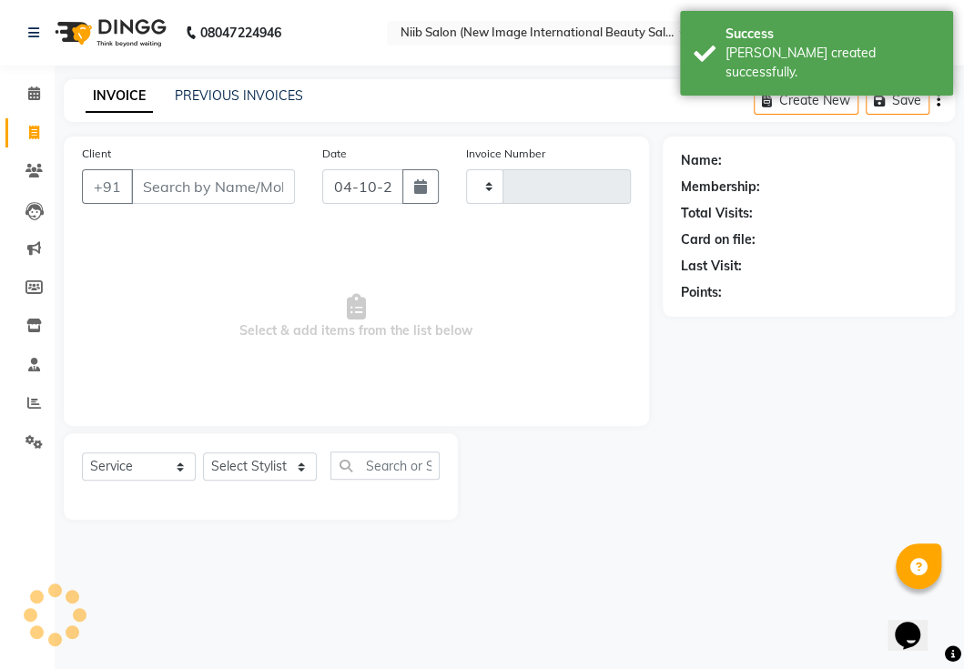
type input "0468"
select select "5739"
select select "P"
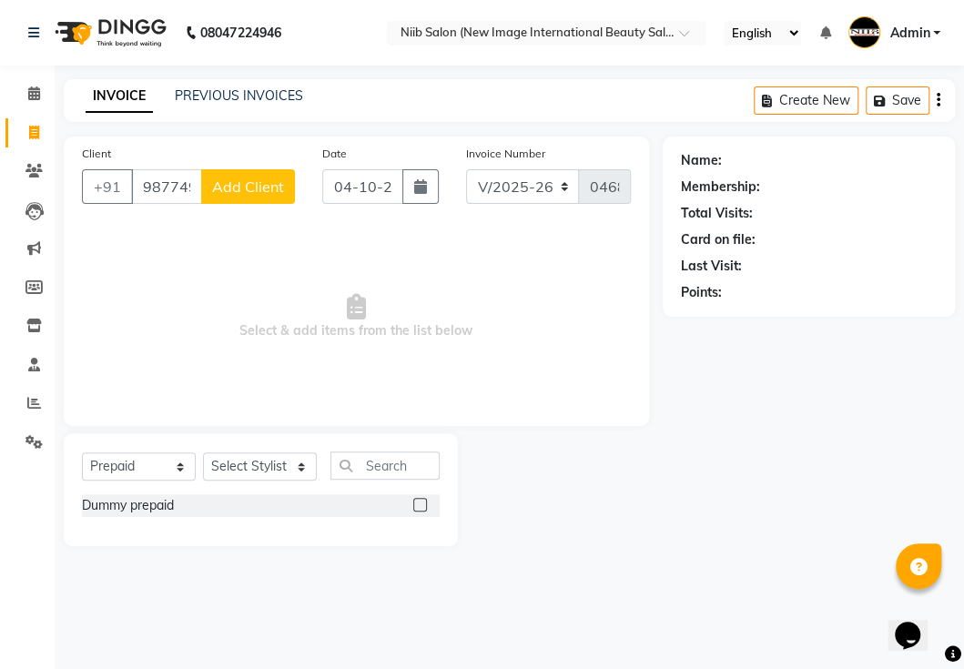
type input "9877494716"
click at [256, 190] on span "Add Client" at bounding box center [248, 187] width 72 height 18
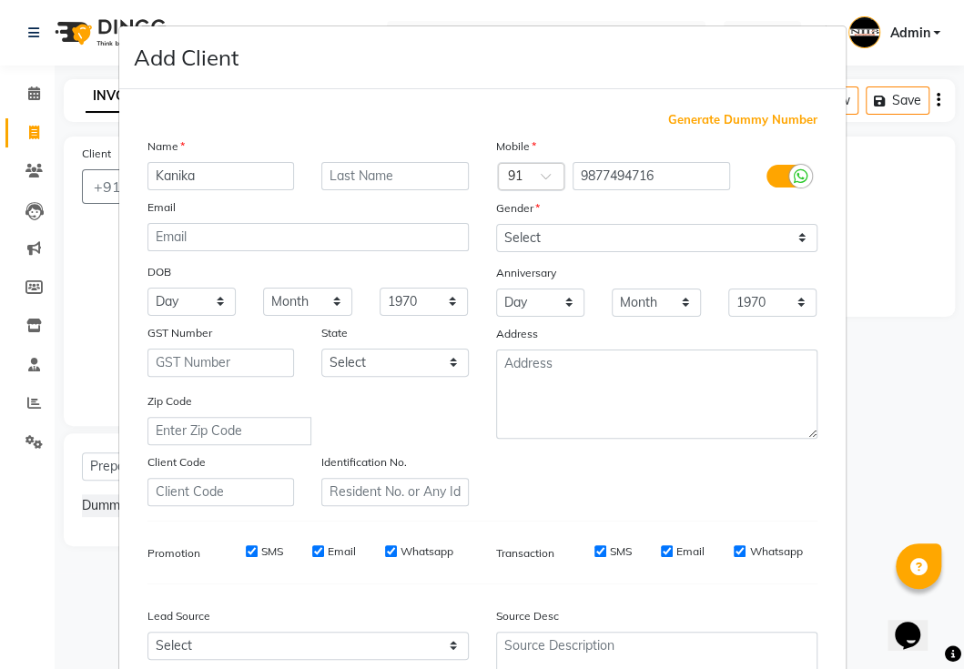
type input "Kanika"
click at [404, 177] on input "text" at bounding box center [394, 176] width 147 height 28
type input "."
click at [587, 244] on select "Select [DEMOGRAPHIC_DATA] [DEMOGRAPHIC_DATA] Other Prefer Not To Say" at bounding box center [656, 238] width 321 height 28
select select "[DEMOGRAPHIC_DATA]"
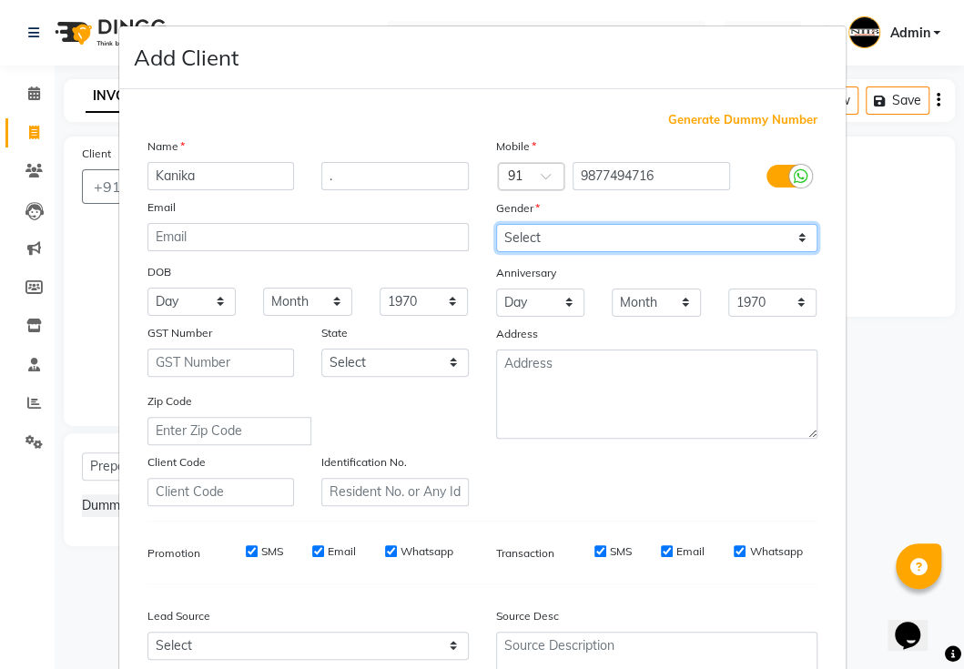
click at [496, 224] on select "Select [DEMOGRAPHIC_DATA] [DEMOGRAPHIC_DATA] Other Prefer Not To Say" at bounding box center [656, 238] width 321 height 28
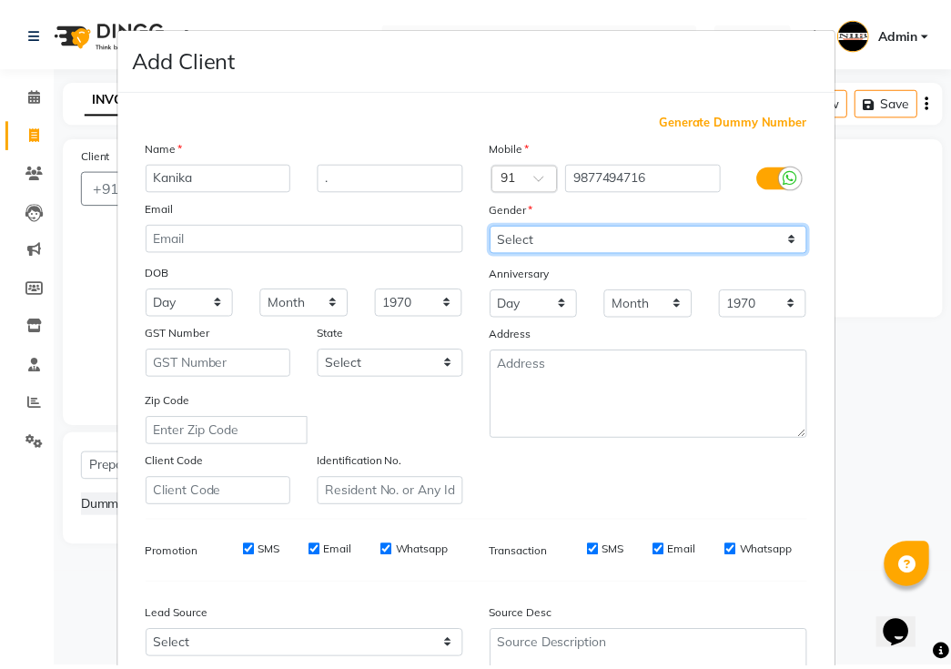
scroll to position [173, 0]
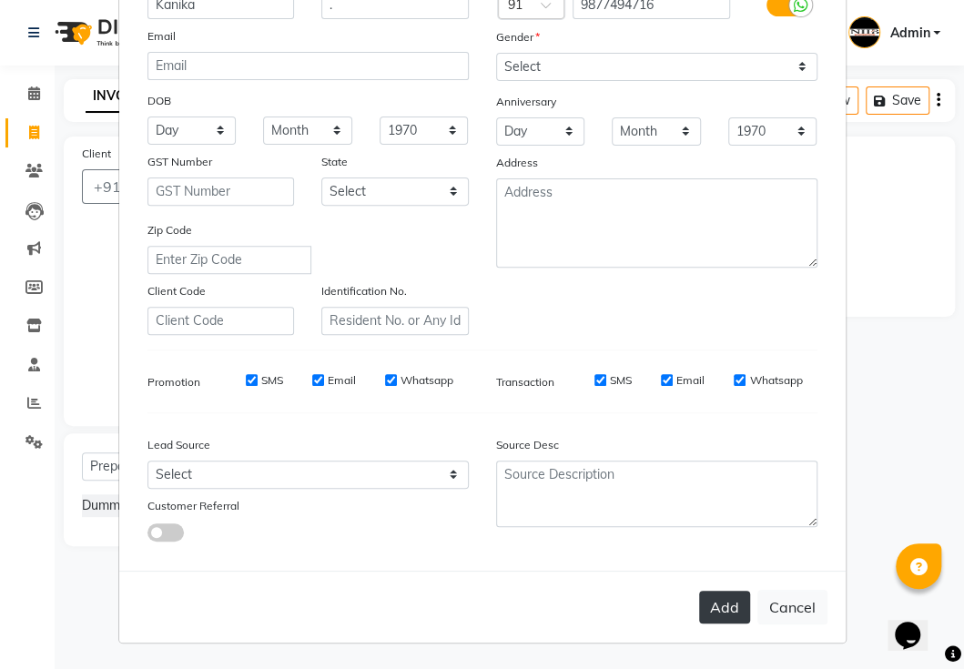
click at [736, 602] on button "Add" at bounding box center [724, 607] width 51 height 33
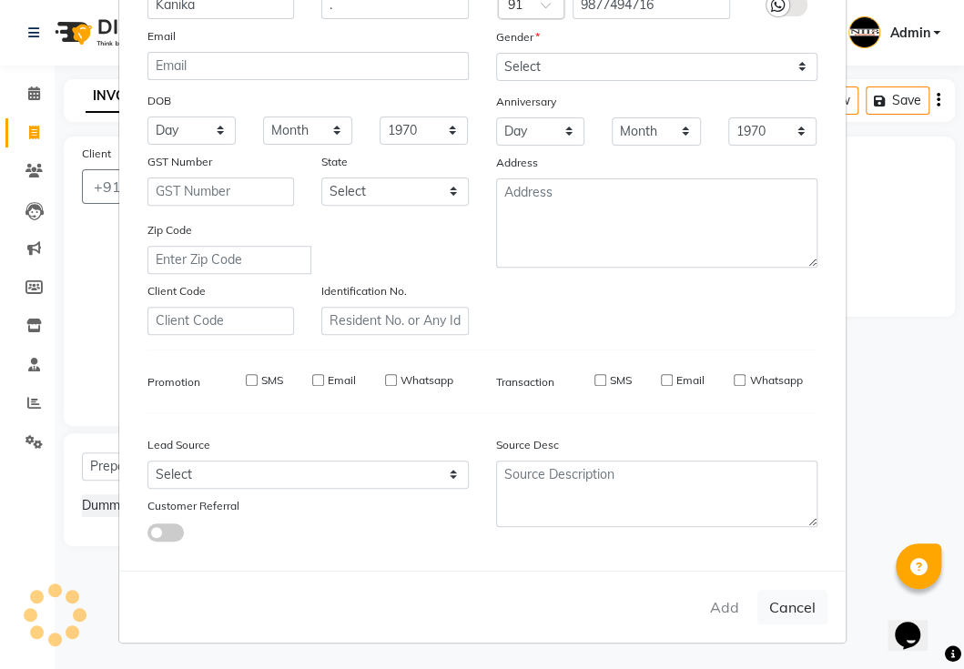
select select
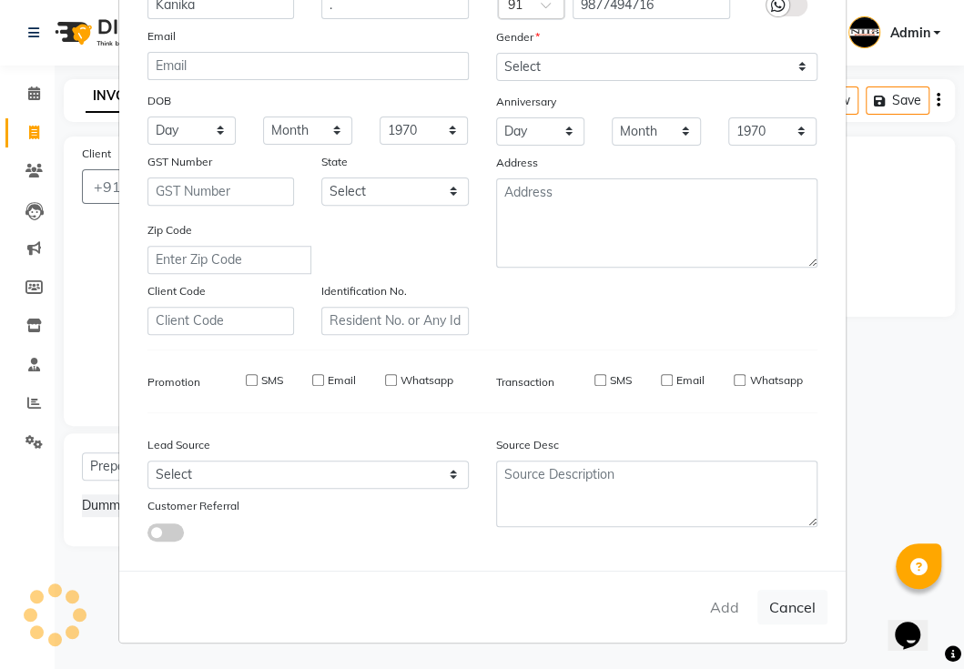
select select
checkbox input "false"
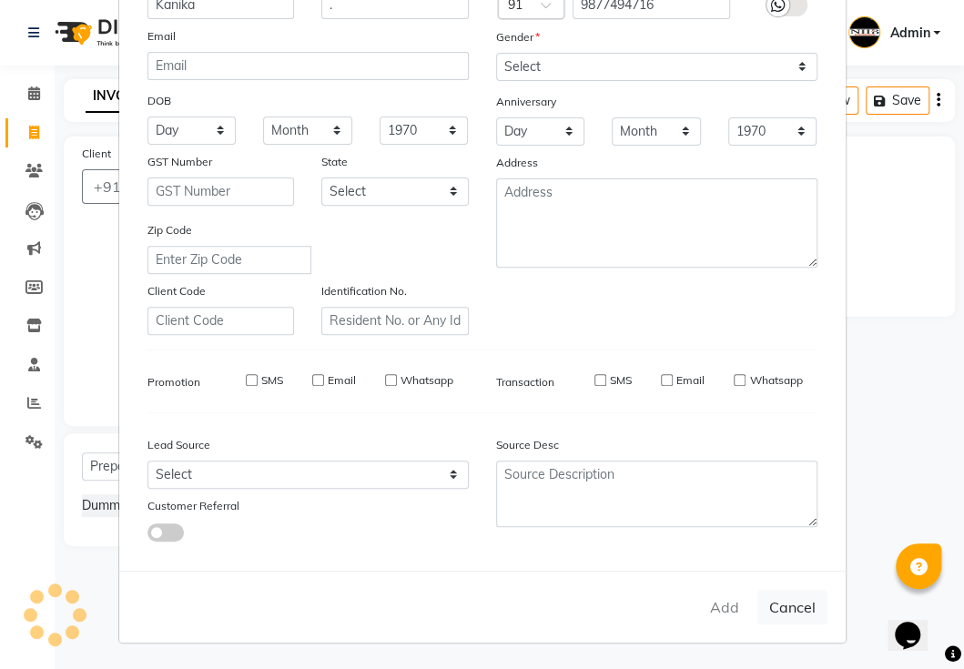
checkbox input "false"
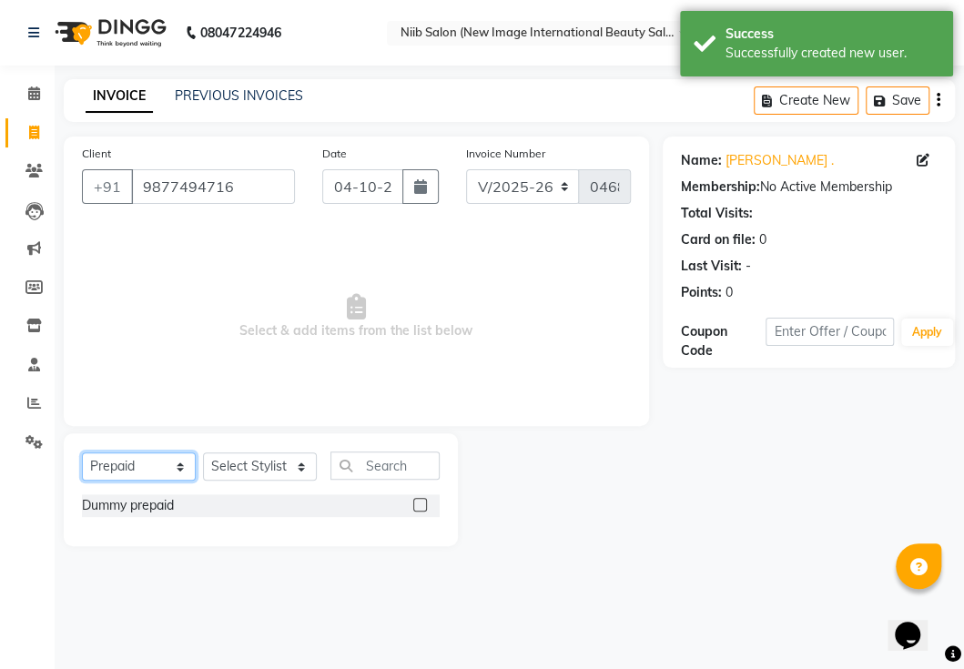
click at [177, 462] on select "Select Service Product Membership Package Voucher Prepaid Gift Card" at bounding box center [139, 467] width 114 height 28
select select "service"
click at [82, 453] on select "Select Service Product Membership Package Voucher Prepaid Gift Card" at bounding box center [139, 467] width 114 height 28
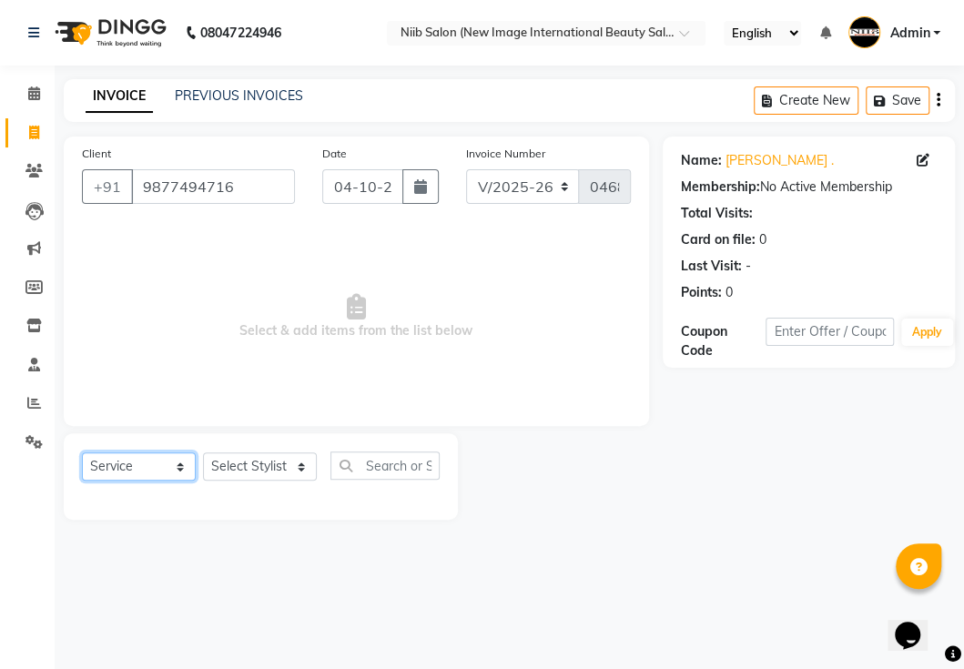
click at [151, 473] on select "Select Service Product Membership Package Voucher Prepaid Gift Card" at bounding box center [139, 467] width 114 height 28
click at [82, 453] on select "Select Service Product Membership Package Voucher Prepaid Gift Card" at bounding box center [139, 467] width 114 height 28
click at [252, 474] on select "Select Stylist [PERSON_NAME] HSP [PERSON_NAME] Jyoti academy [PERSON_NAME] panc…" at bounding box center [260, 467] width 114 height 28
select select "64322"
click at [203, 453] on select "Select Stylist [PERSON_NAME] HSP [PERSON_NAME] Jyoti academy [PERSON_NAME] panc…" at bounding box center [260, 467] width 114 height 28
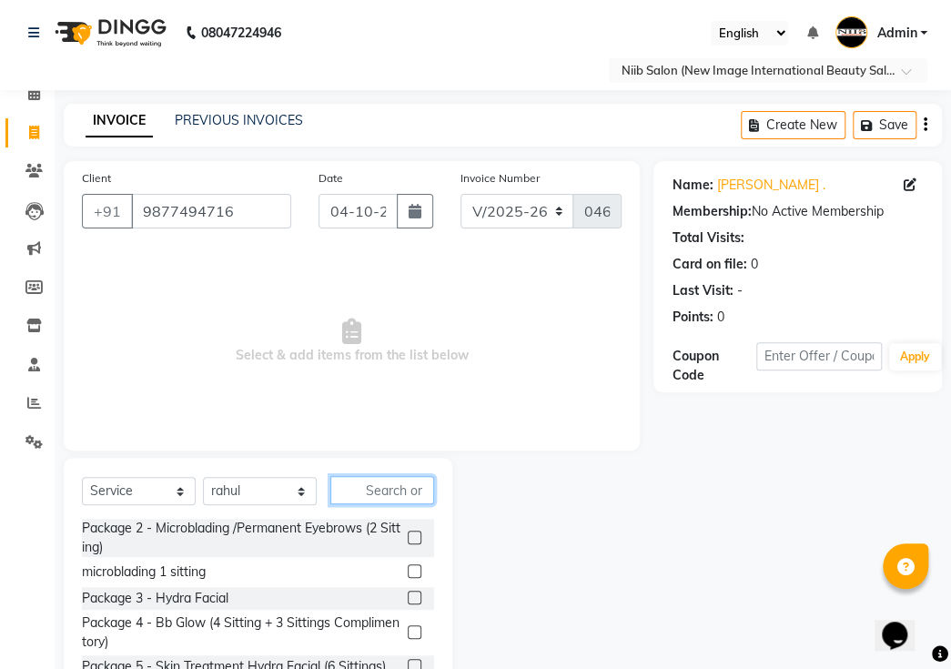
click at [394, 476] on input "text" at bounding box center [383, 490] width 104 height 28
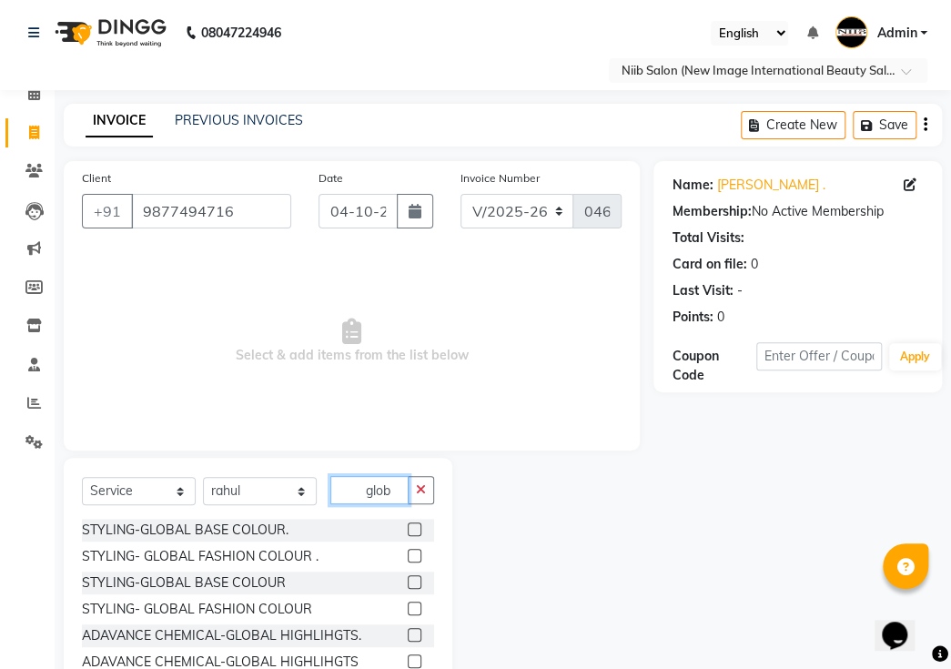
type input "glob"
click at [417, 523] on label at bounding box center [415, 530] width 14 height 14
click at [417, 524] on input "checkbox" at bounding box center [414, 530] width 12 height 12
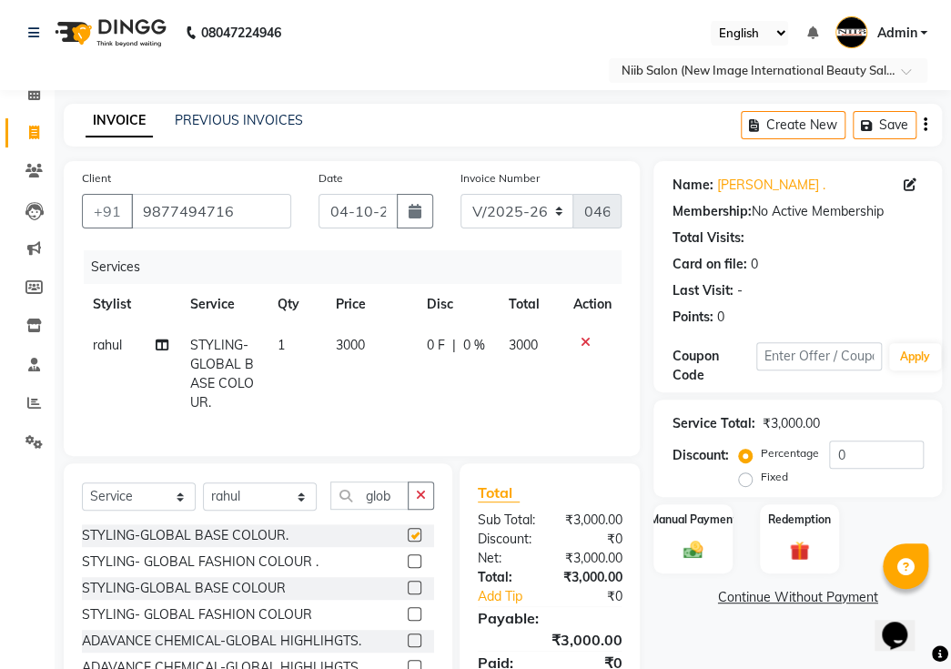
checkbox input "false"
click at [264, 485] on select "Select Stylist [PERSON_NAME] HSP [PERSON_NAME] Jyoti academy [PERSON_NAME] panc…" at bounding box center [260, 497] width 114 height 28
click at [412, 484] on button "button" at bounding box center [421, 496] width 26 height 28
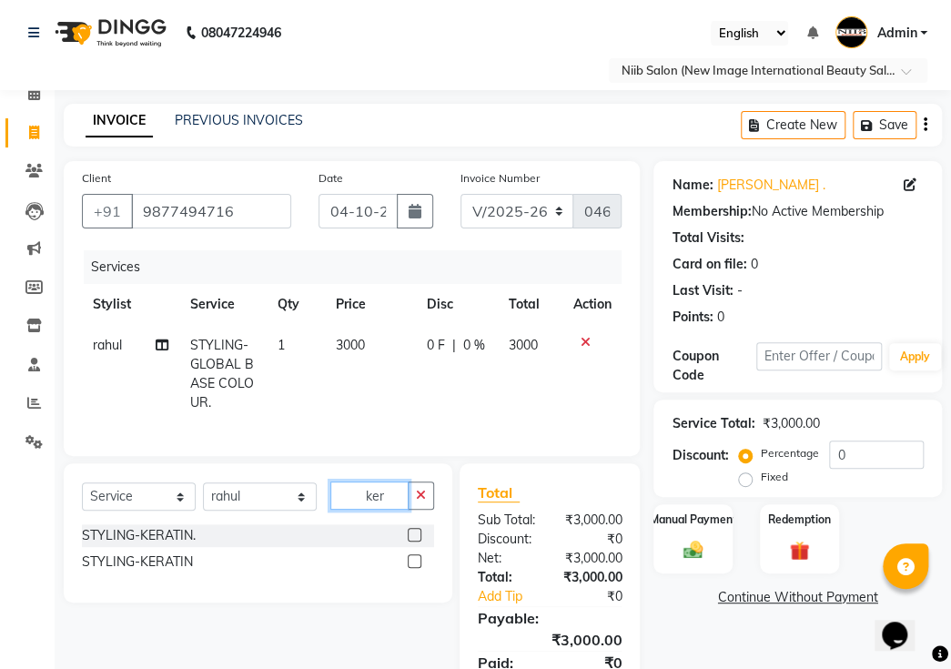
type input "ker"
click at [416, 554] on label at bounding box center [415, 561] width 14 height 14
click at [416, 556] on input "checkbox" at bounding box center [414, 562] width 12 height 12
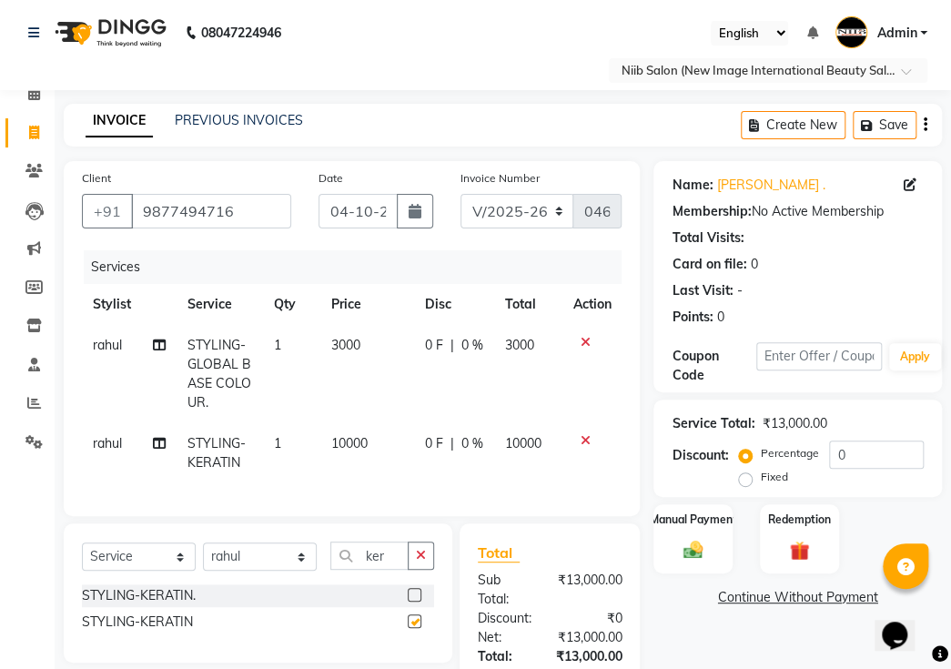
checkbox input "false"
click at [308, 543] on select "Select Stylist [PERSON_NAME] HSP [PERSON_NAME] Jyoti academy [PERSON_NAME] panc…" at bounding box center [260, 557] width 114 height 28
select select "59948"
click at [203, 543] on select "Select Stylist [PERSON_NAME] HSP [PERSON_NAME] Jyoti academy [PERSON_NAME] panc…" at bounding box center [260, 557] width 114 height 28
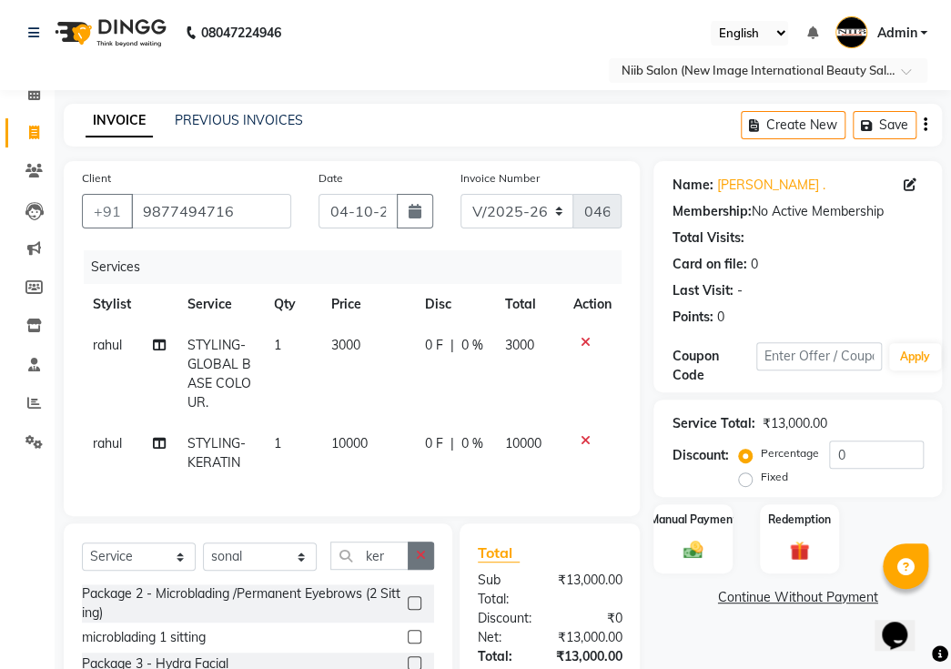
click at [416, 549] on icon "button" at bounding box center [421, 555] width 10 height 13
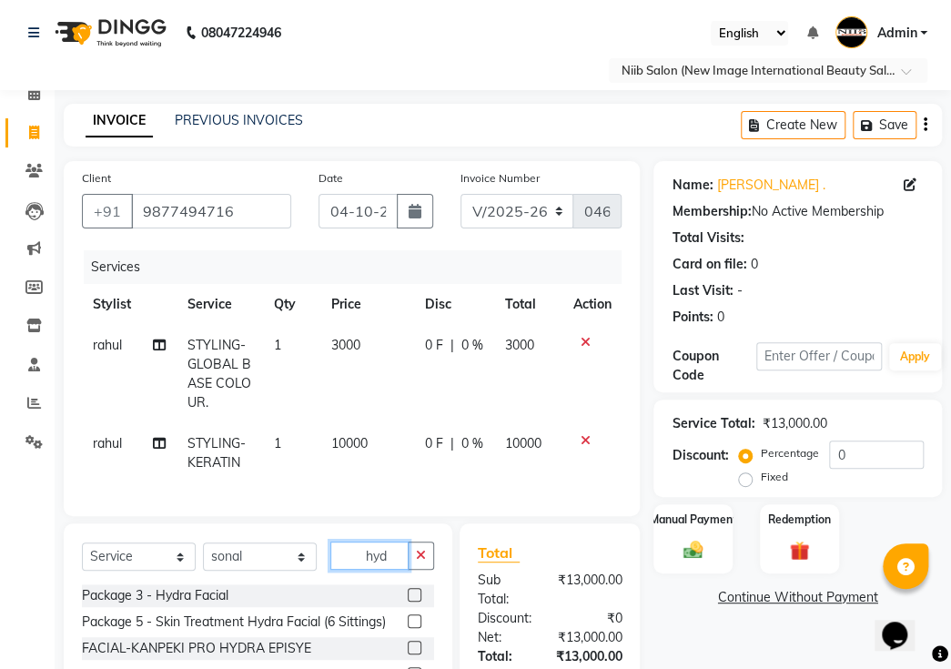
type input "hyd"
click at [413, 641] on label at bounding box center [415, 648] width 14 height 14
click at [413, 643] on input "checkbox" at bounding box center [414, 649] width 12 height 12
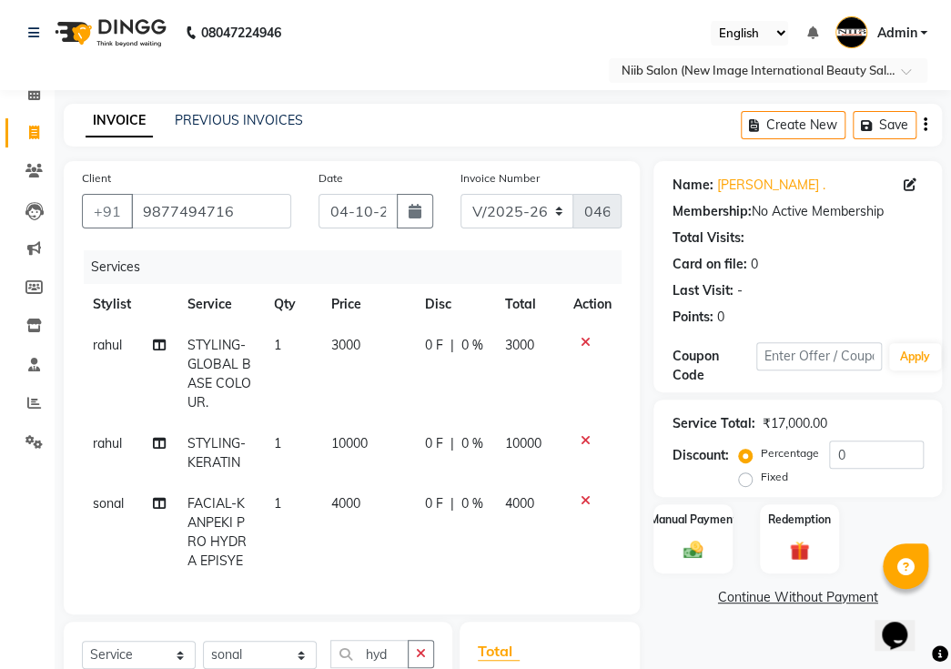
checkbox input "false"
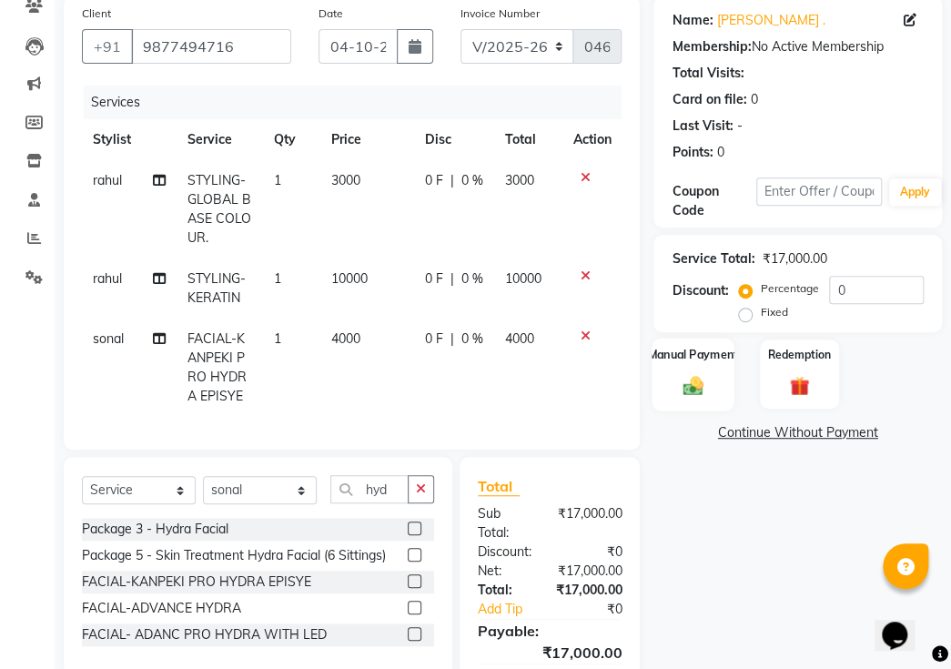
click at [695, 371] on div "Manual Payment" at bounding box center [694, 374] width 82 height 73
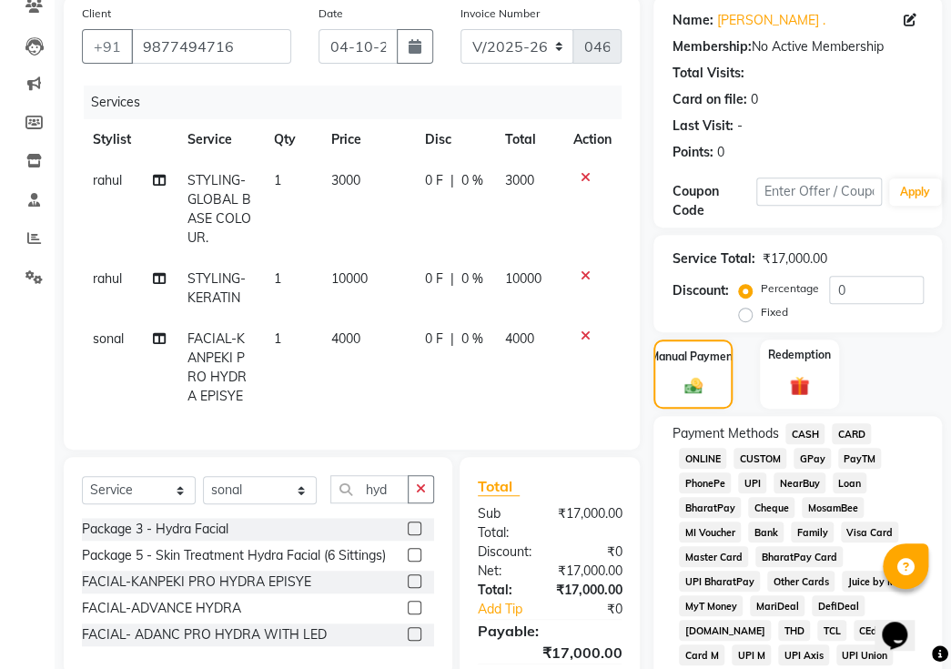
click at [760, 304] on label "Fixed" at bounding box center [773, 312] width 27 height 16
click at [748, 306] on input "Fixed" at bounding box center [749, 312] width 13 height 13
radio input "true"
click at [897, 276] on input "0" at bounding box center [876, 290] width 95 height 28
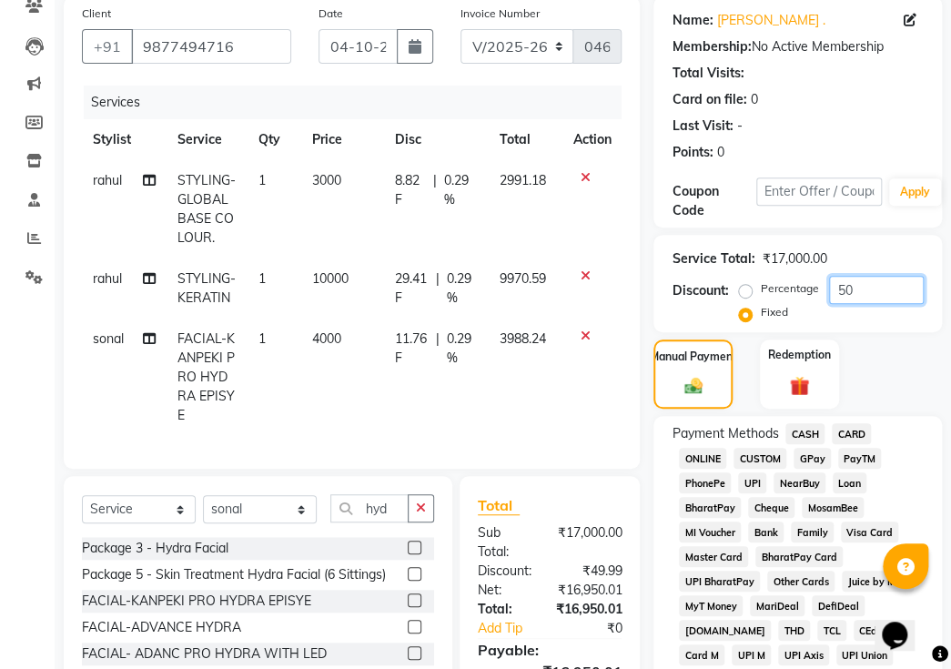
type input "5"
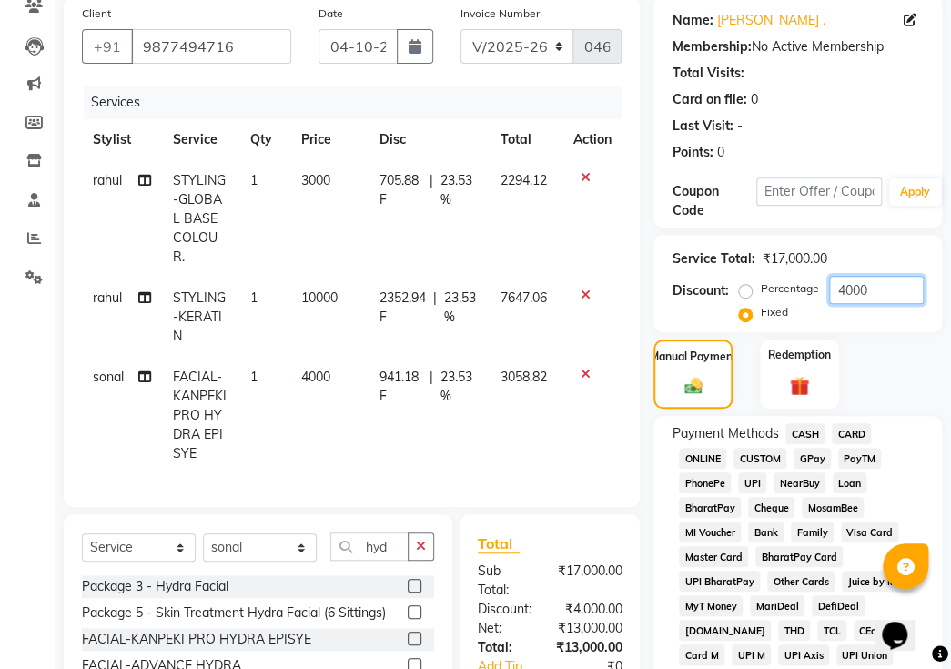
type input "4000"
click at [817, 448] on span "GPay" at bounding box center [812, 458] width 37 height 21
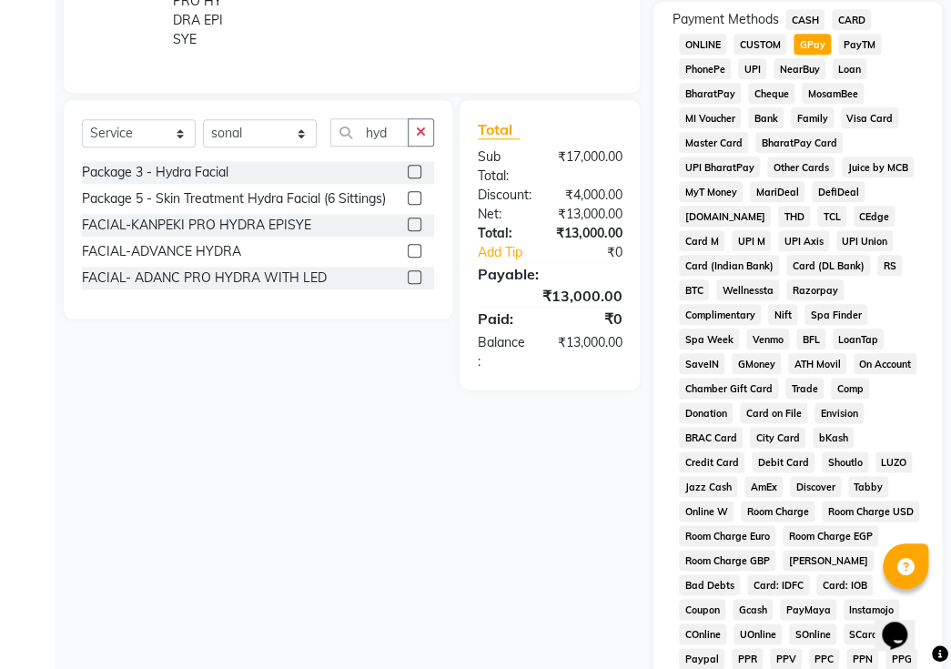
scroll to position [910, 0]
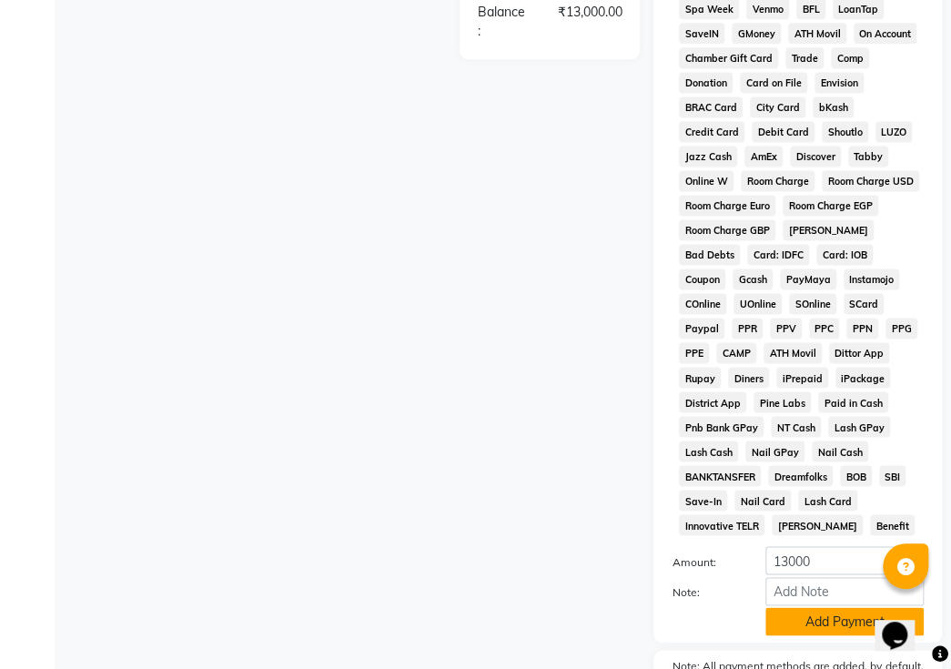
click at [854, 607] on button "Add Payment" at bounding box center [845, 621] width 158 height 28
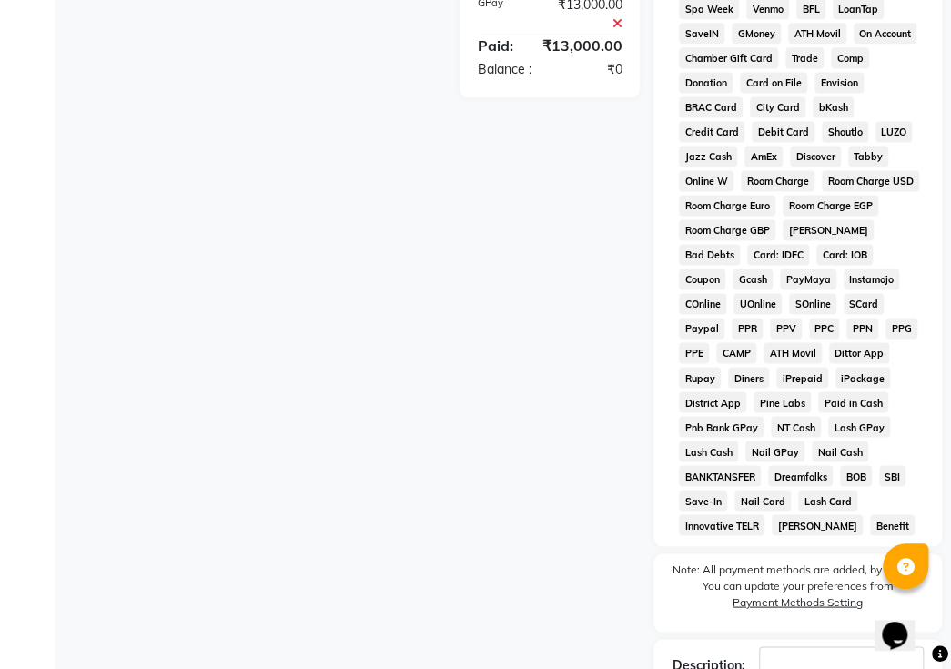
scroll to position [996, 0]
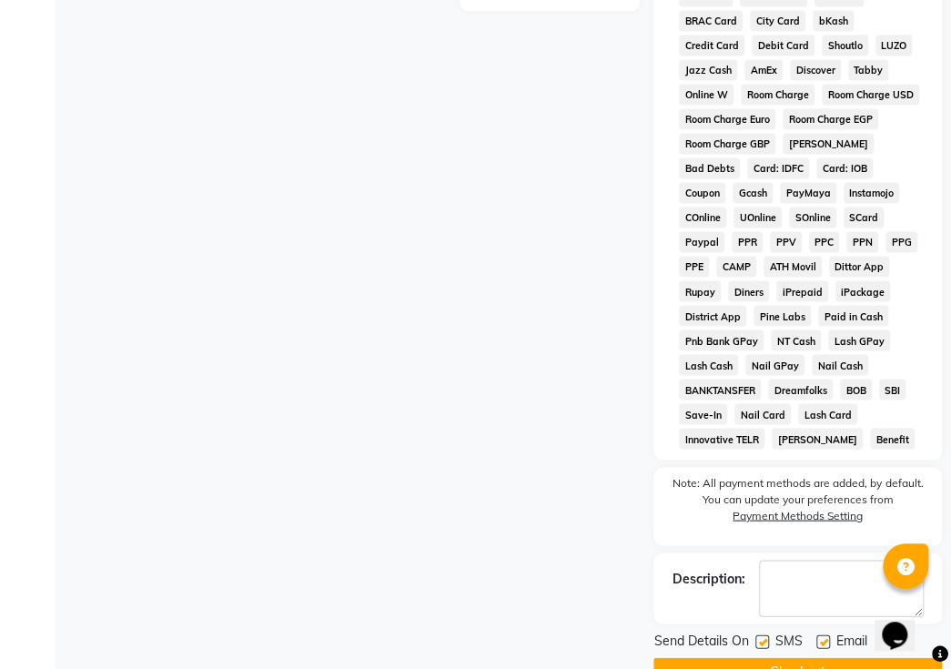
click at [762, 635] on label at bounding box center [763, 642] width 14 height 14
click at [762, 636] on input "checkbox" at bounding box center [762, 642] width 12 height 12
checkbox input "false"
click at [828, 635] on label at bounding box center [824, 642] width 14 height 14
click at [828, 636] on input "checkbox" at bounding box center [823, 642] width 12 height 12
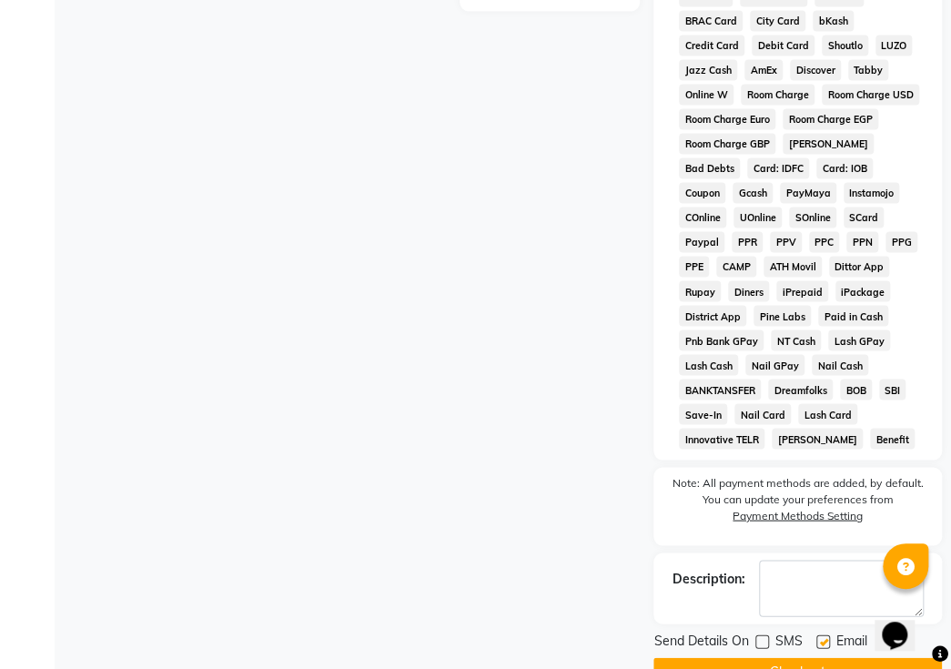
checkbox input "false"
click at [808, 657] on button "Checkout" at bounding box center [798, 671] width 289 height 28
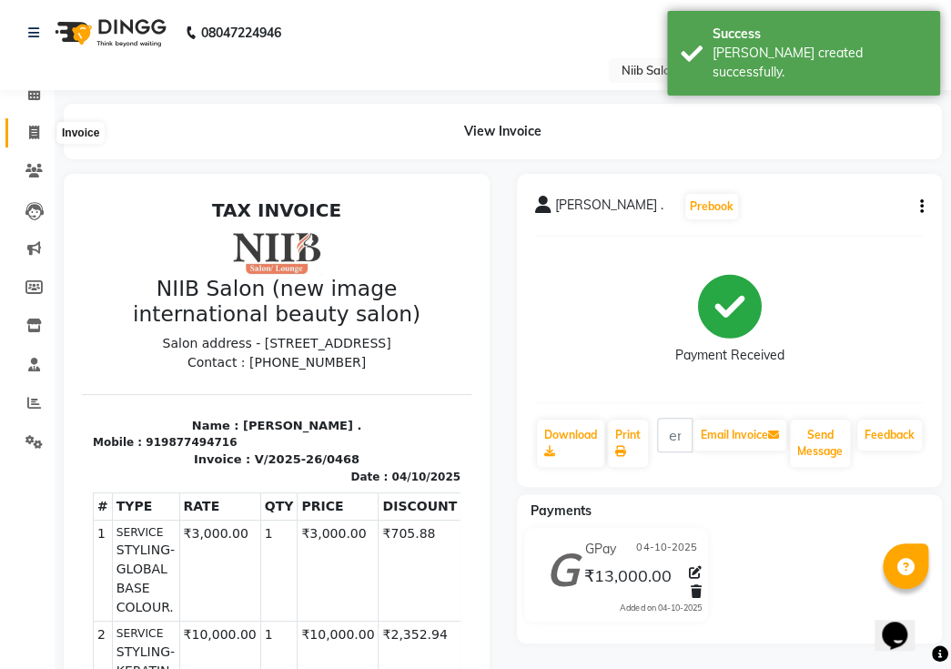
click at [33, 134] on icon at bounding box center [34, 133] width 10 height 14
select select "service"
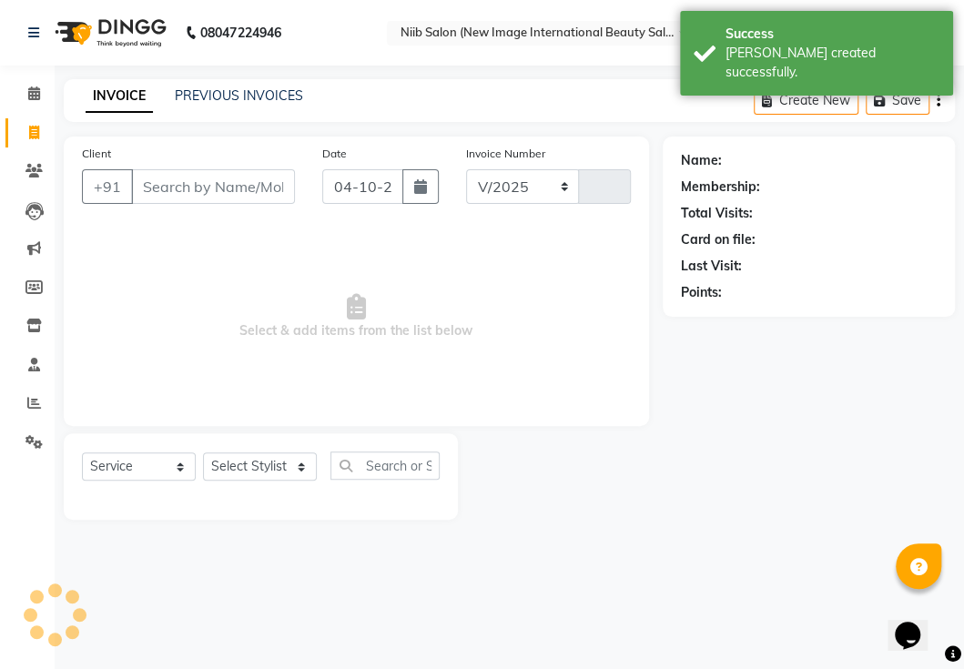
select select "5739"
type input "0469"
select select "P"
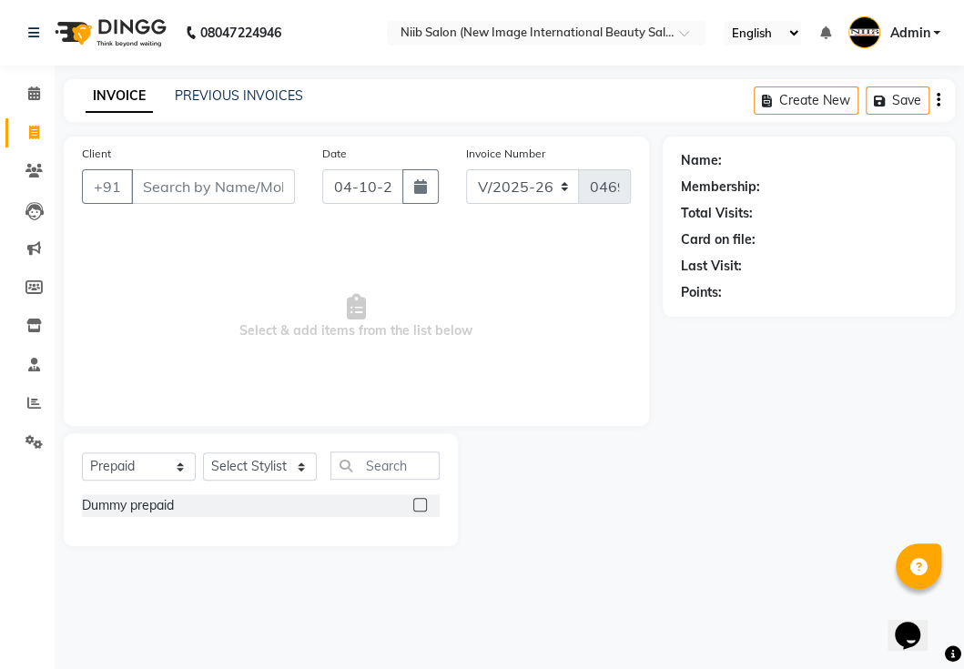
click at [208, 188] on input "Client" at bounding box center [213, 186] width 164 height 35
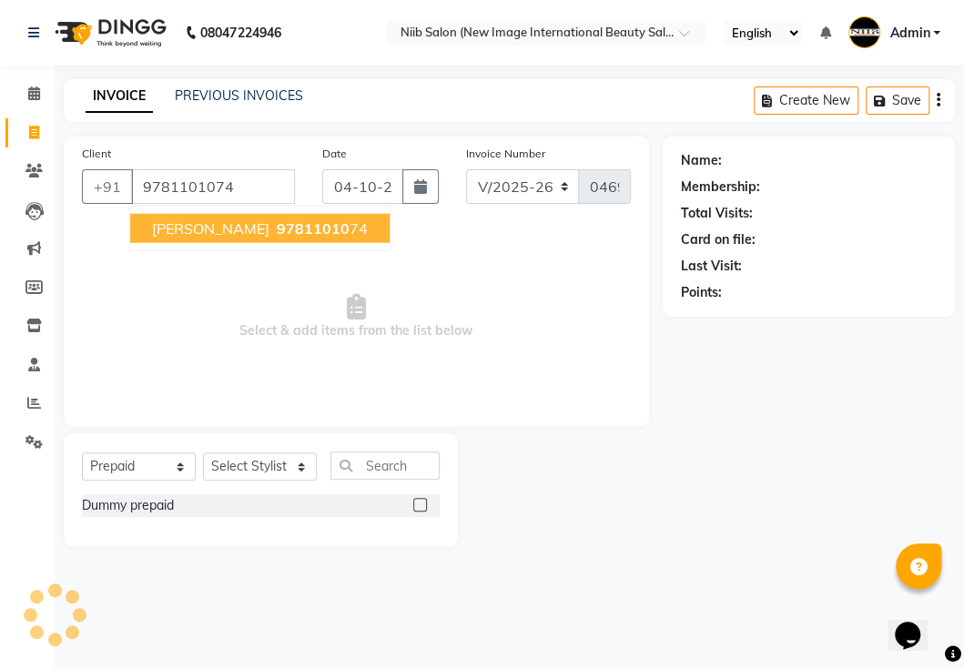
type input "9781101074"
click at [277, 230] on span "97811010" at bounding box center [313, 228] width 73 height 18
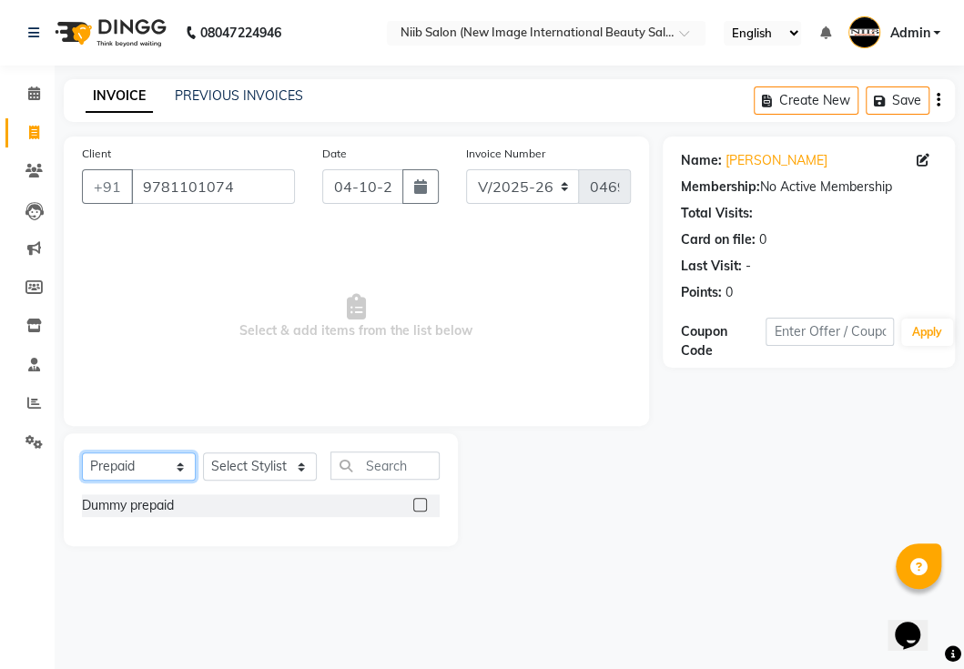
click at [123, 473] on select "Select Service Product Membership Package Voucher Prepaid Gift Card" at bounding box center [139, 467] width 114 height 28
select select "service"
click at [82, 453] on select "Select Service Product Membership Package Voucher Prepaid Gift Card" at bounding box center [139, 467] width 114 height 28
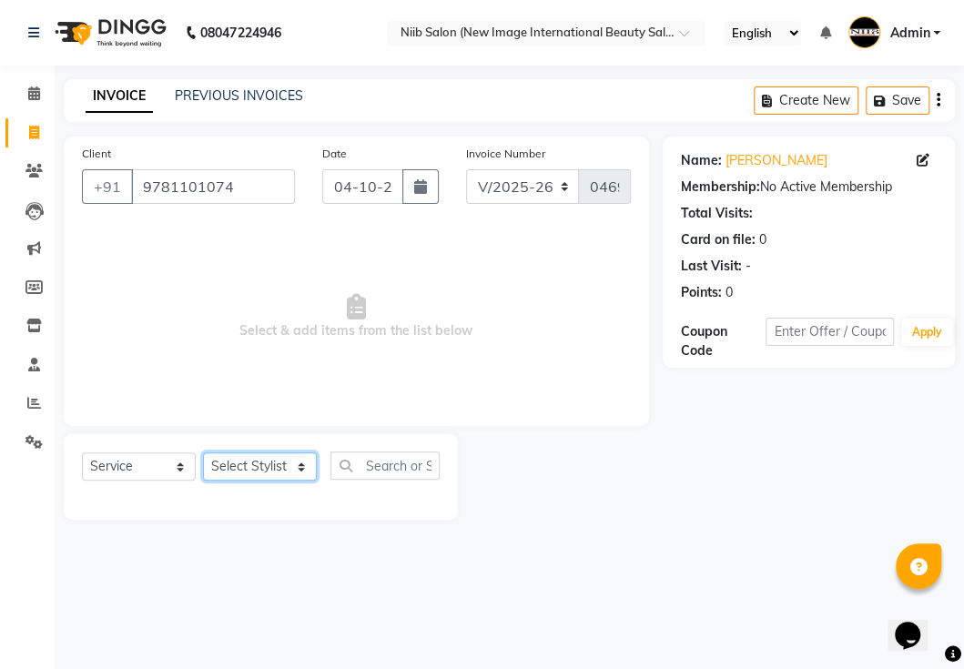
click at [266, 455] on select "Select Stylist [PERSON_NAME] HSP [PERSON_NAME] Jyoti academy [PERSON_NAME] panc…" at bounding box center [260, 467] width 114 height 28
select select "45064"
click at [203, 453] on select "Select Stylist [PERSON_NAME] HSP [PERSON_NAME] Jyoti academy [PERSON_NAME] panc…" at bounding box center [260, 467] width 114 height 28
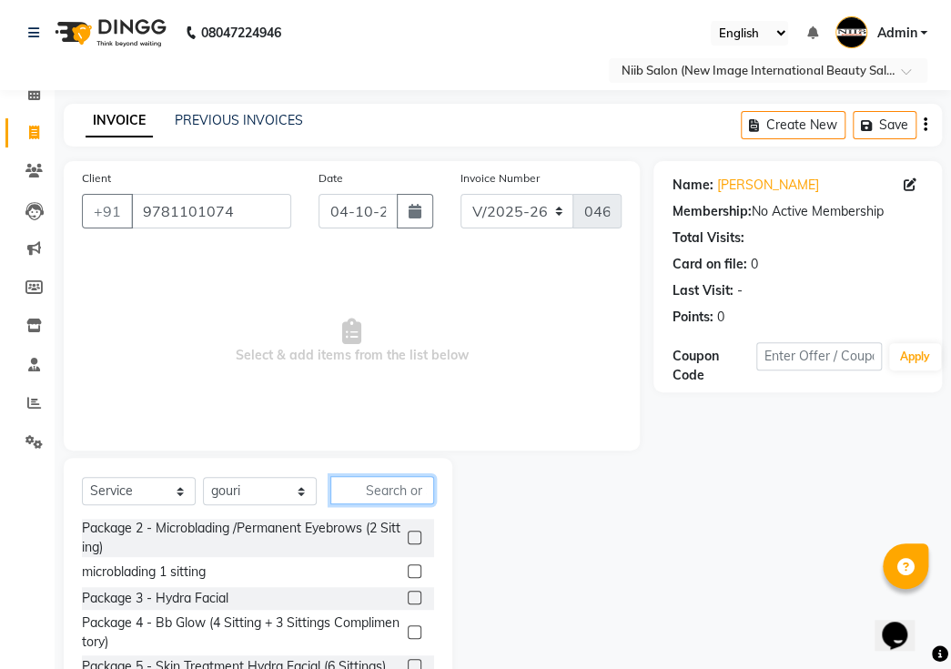
click at [383, 476] on input "text" at bounding box center [383, 490] width 104 height 28
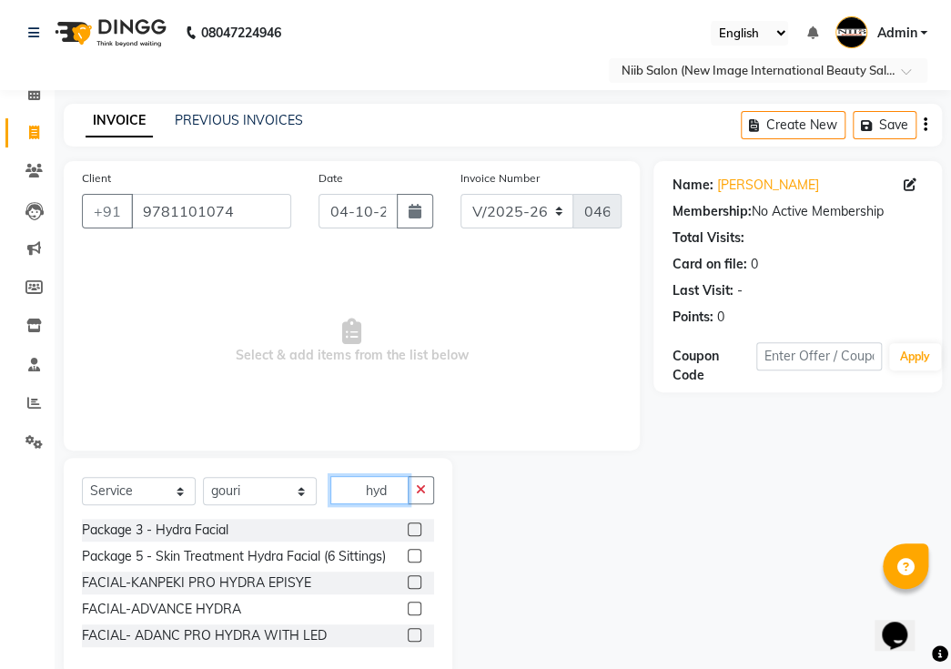
type input "hyd"
click at [412, 575] on label at bounding box center [415, 582] width 14 height 14
click at [412, 577] on input "checkbox" at bounding box center [414, 583] width 12 height 12
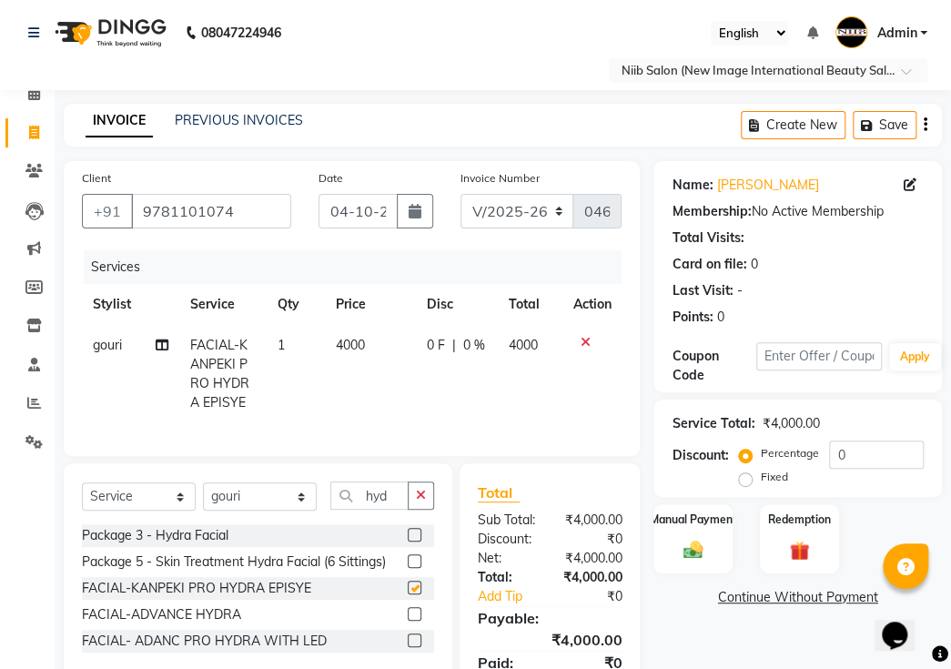
checkbox input "false"
click at [760, 469] on label "Fixed" at bounding box center [773, 477] width 27 height 16
click at [744, 471] on input "Fixed" at bounding box center [749, 477] width 13 height 13
radio input "true"
click at [865, 441] on input "0" at bounding box center [876, 455] width 95 height 28
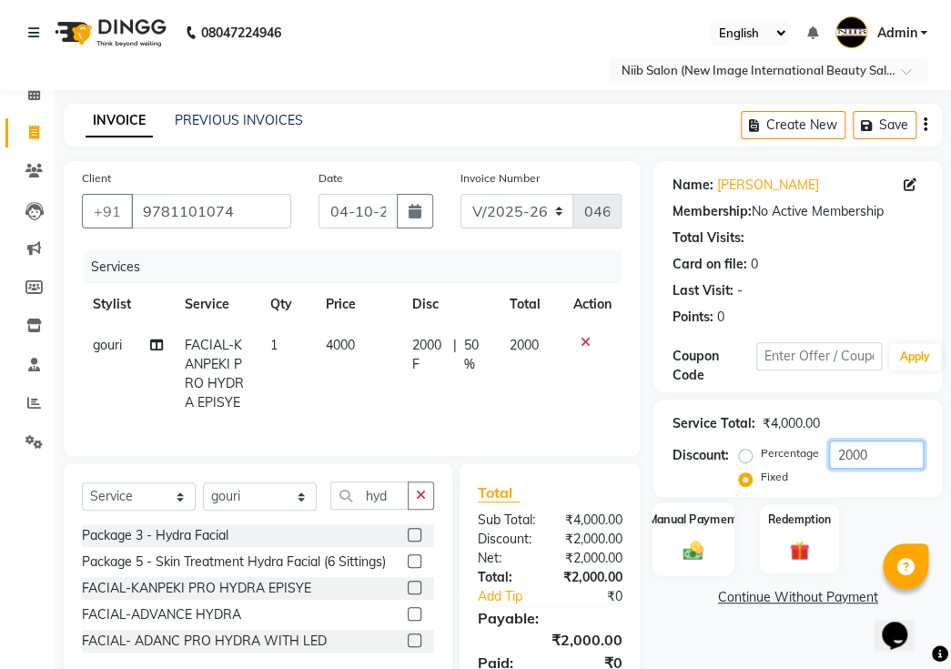
type input "2000"
click at [688, 512] on div "Manual Payment" at bounding box center [694, 539] width 82 height 73
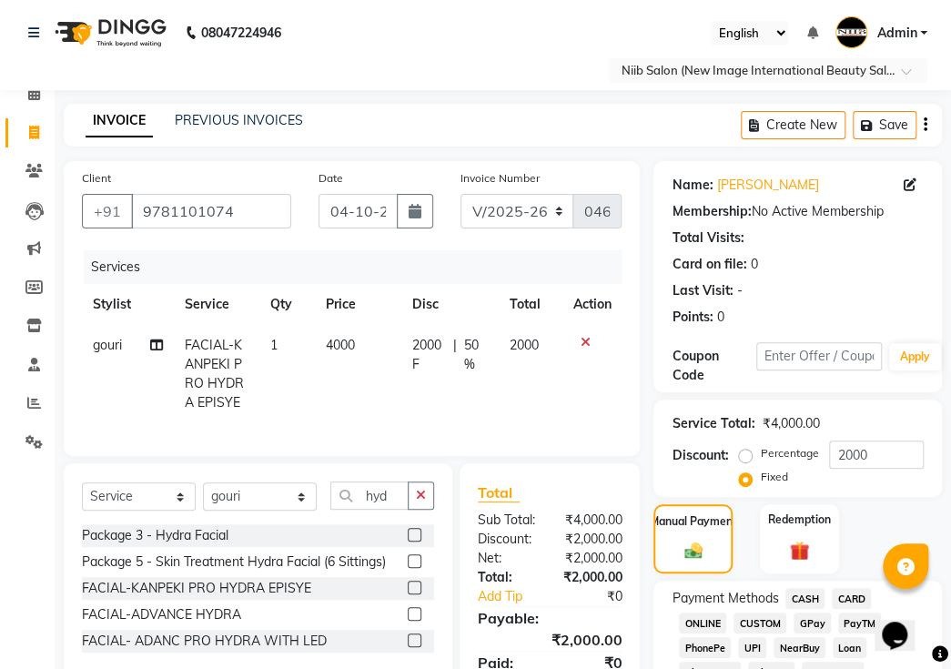
click at [805, 588] on span "CASH" at bounding box center [805, 598] width 39 height 21
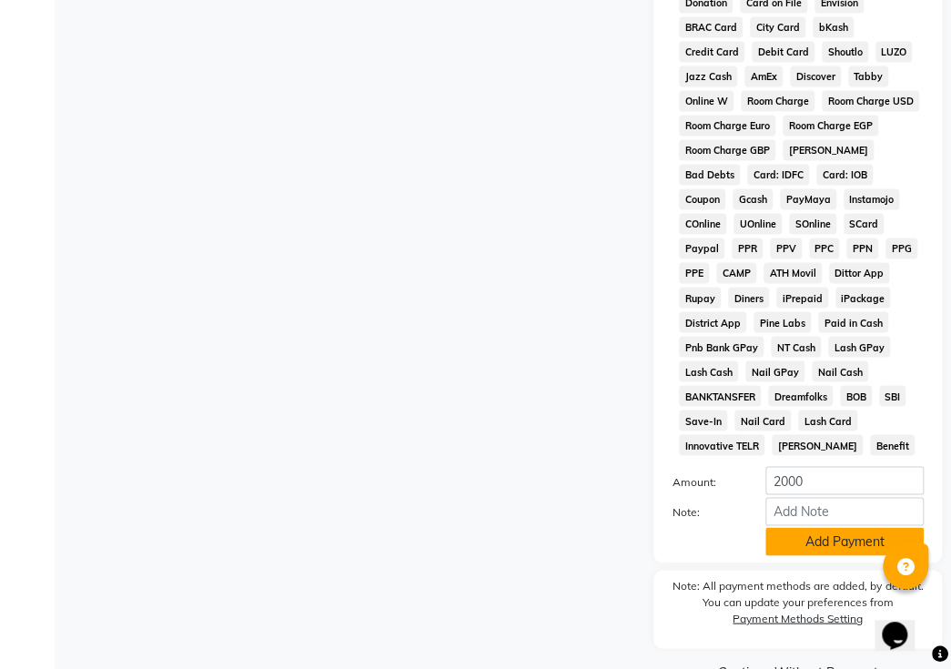
click at [833, 527] on button "Add Payment" at bounding box center [845, 541] width 158 height 28
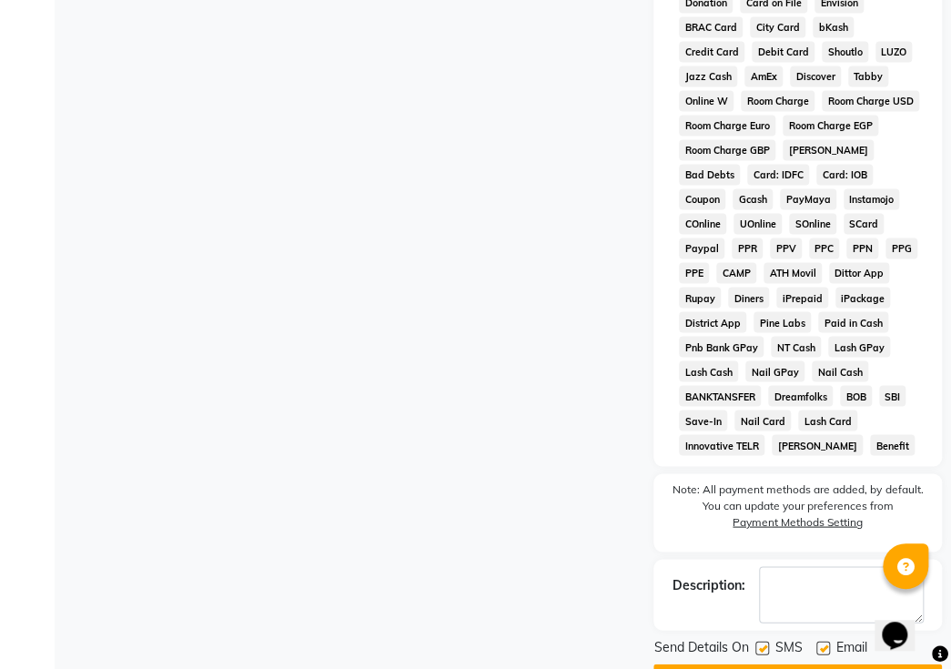
drag, startPoint x: 758, startPoint y: 603, endPoint x: 776, endPoint y: 604, distance: 17.3
click at [759, 641] on label at bounding box center [763, 648] width 14 height 14
click at [759, 643] on input "checkbox" at bounding box center [762, 649] width 12 height 12
checkbox input "false"
click at [827, 641] on label at bounding box center [824, 648] width 14 height 14
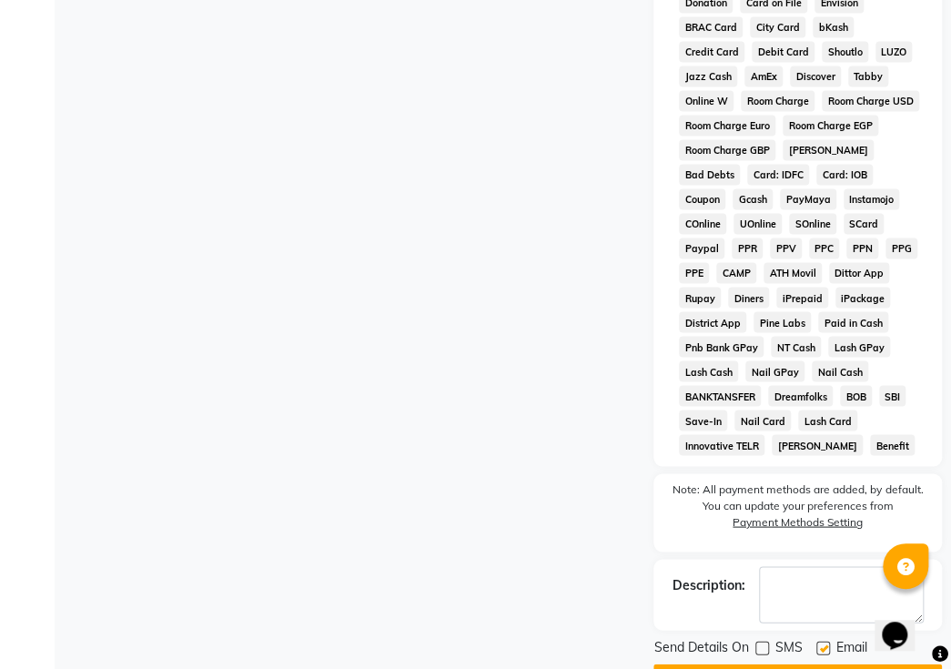
click at [827, 643] on input "checkbox" at bounding box center [823, 649] width 12 height 12
checkbox input "false"
click at [812, 664] on button "Checkout" at bounding box center [798, 678] width 289 height 28
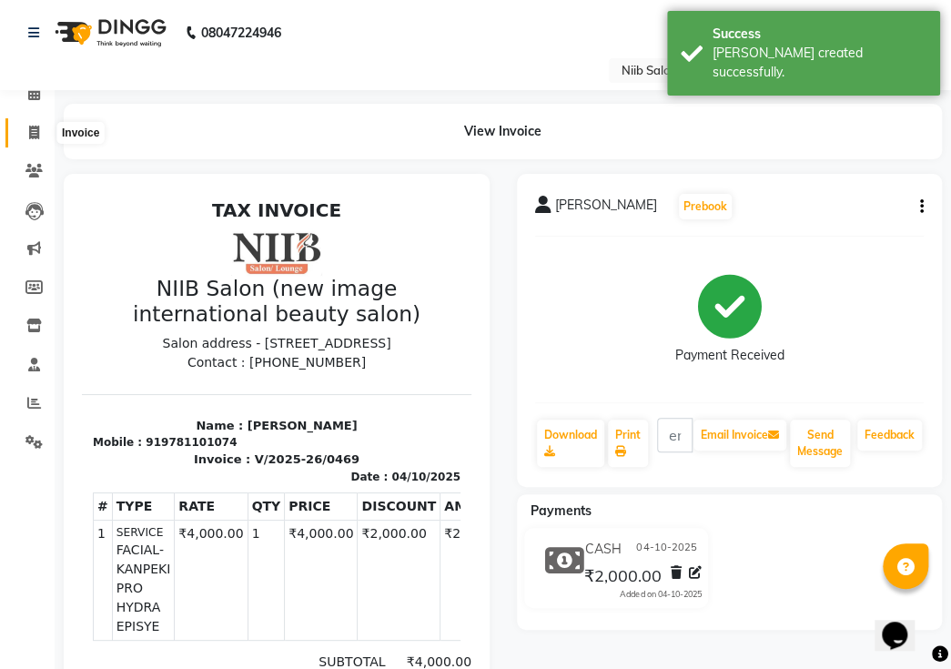
click at [38, 131] on span at bounding box center [34, 133] width 32 height 21
select select "service"
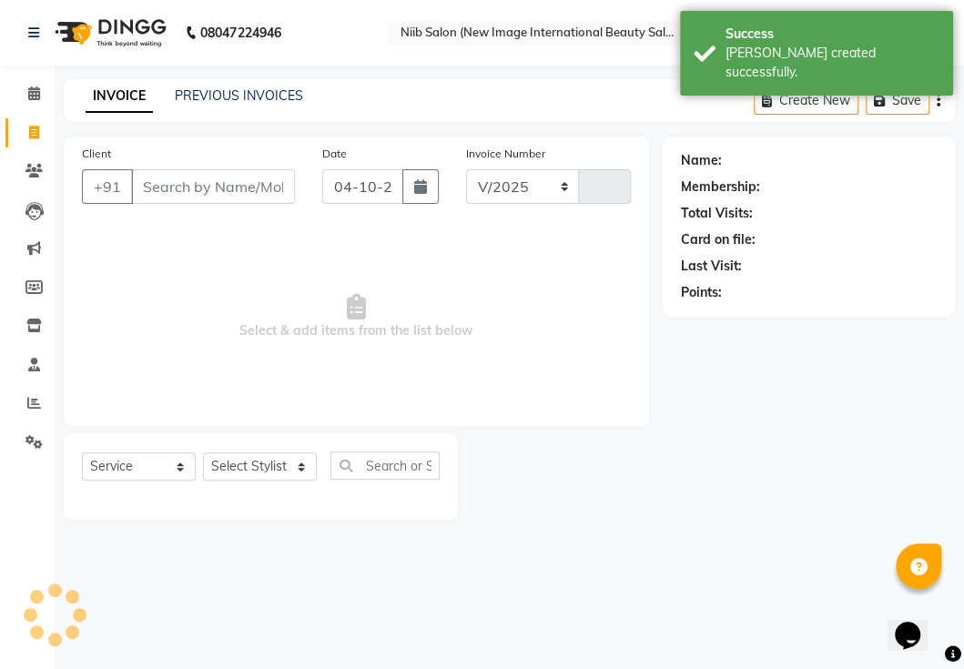
select select "5739"
type input "0470"
select select "P"
